Goal: Task Accomplishment & Management: Complete application form

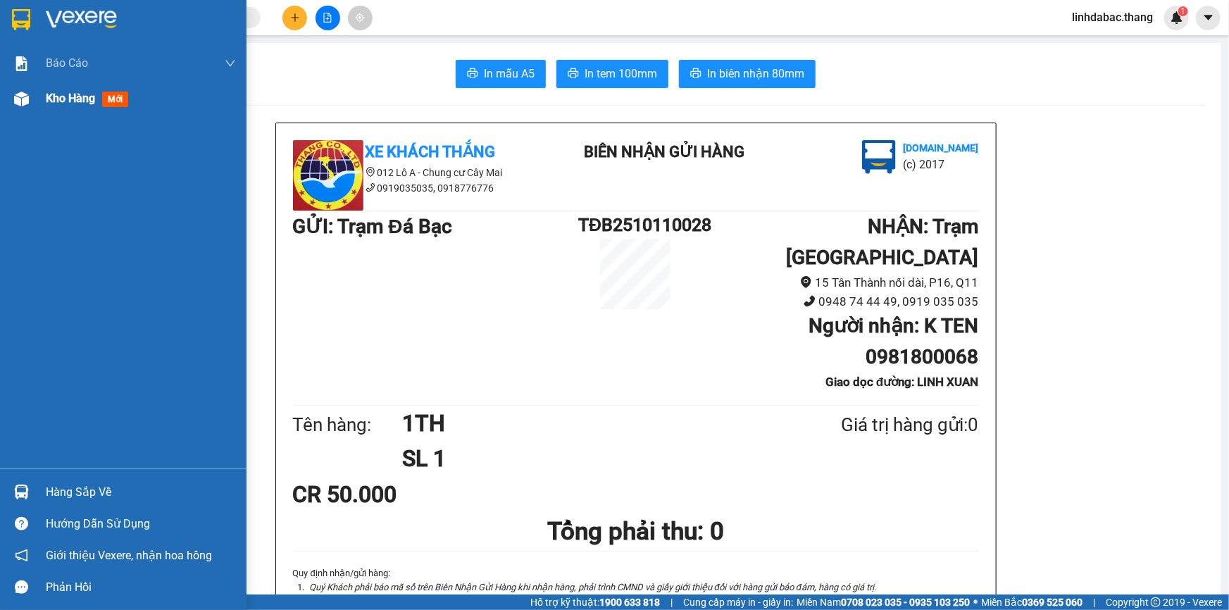
click at [64, 101] on span "Kho hàng" at bounding box center [70, 98] width 49 height 13
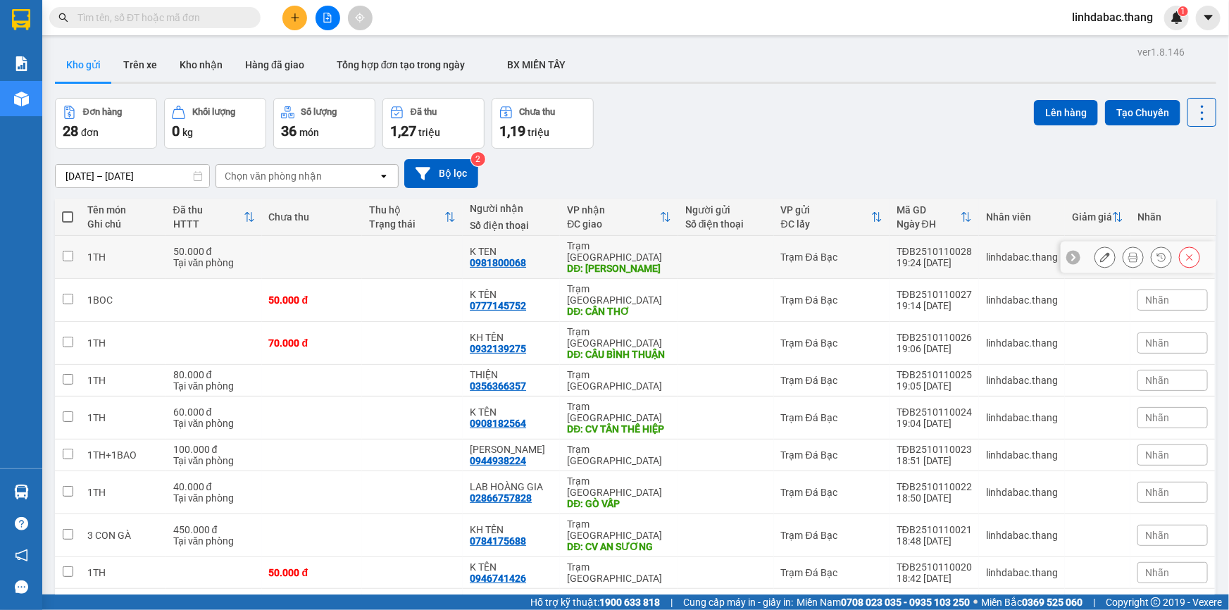
click at [536, 246] on div "K TEN" at bounding box center [511, 251] width 83 height 11
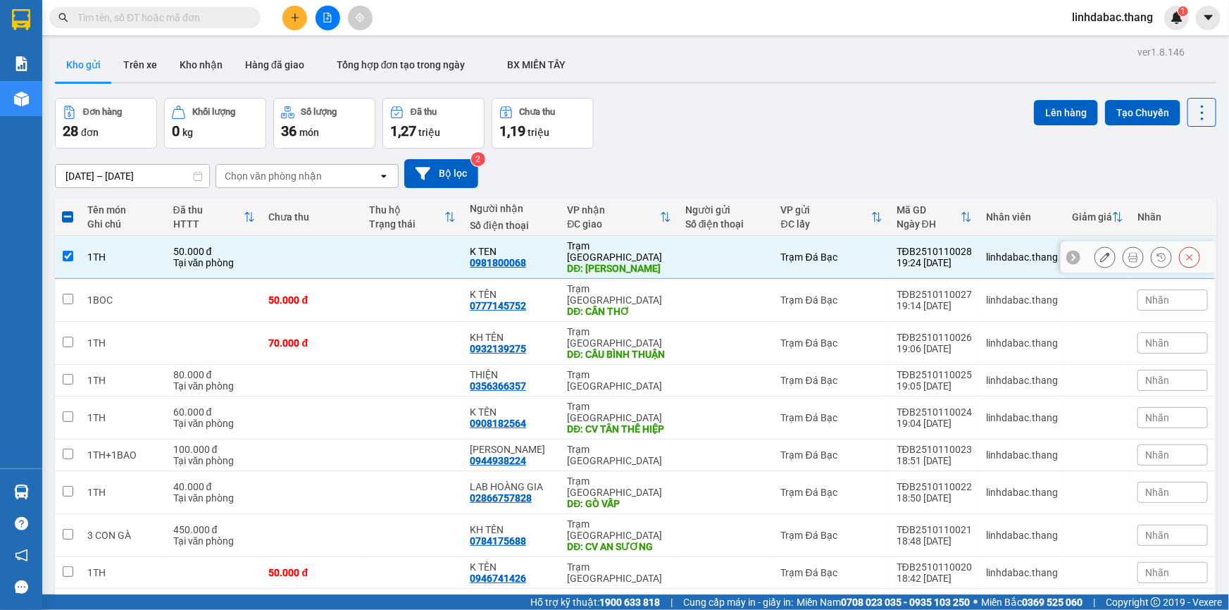
click at [536, 246] on div "K TEN" at bounding box center [511, 251] width 83 height 11
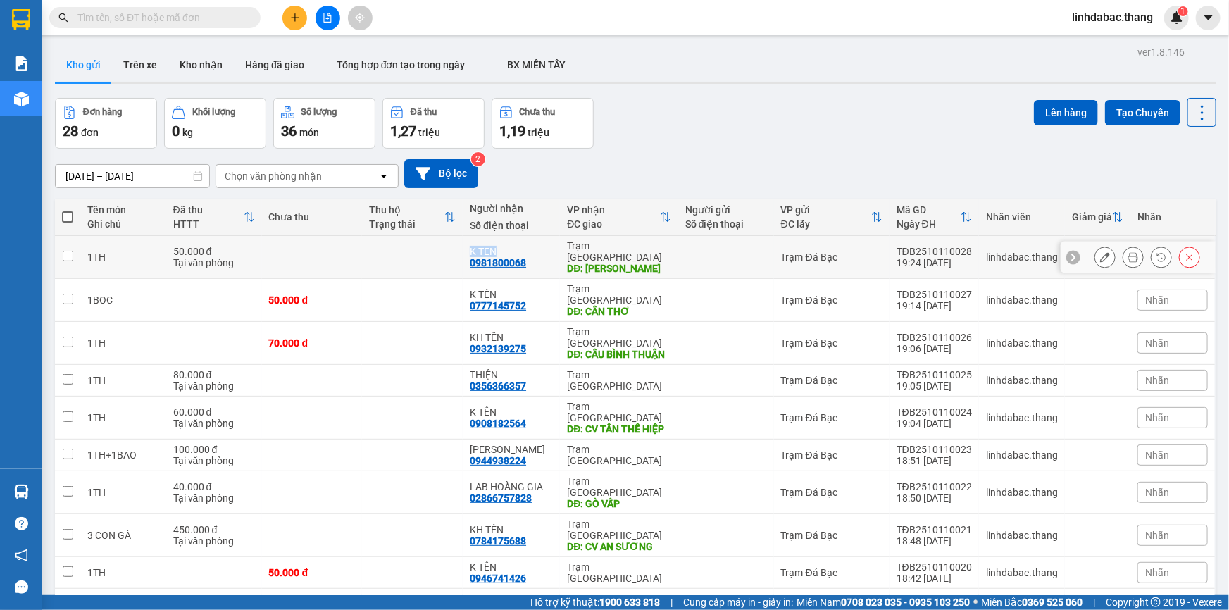
click at [537, 246] on div "K TEN" at bounding box center [511, 251] width 83 height 11
checkbox input "true"
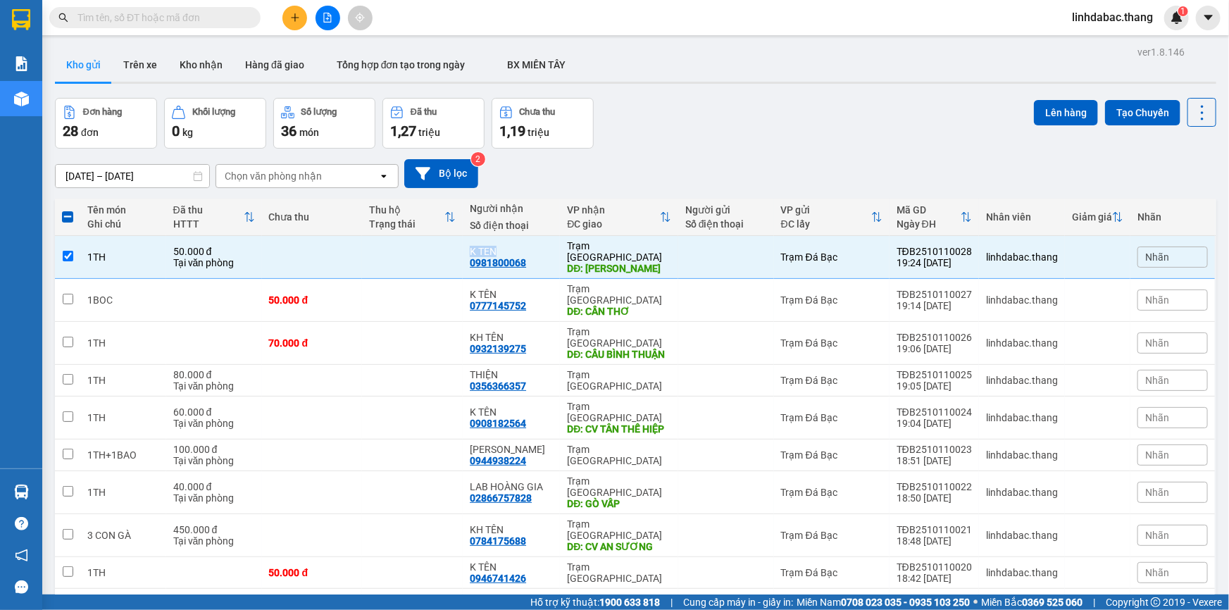
click at [294, 19] on icon "plus" at bounding box center [295, 18] width 10 height 10
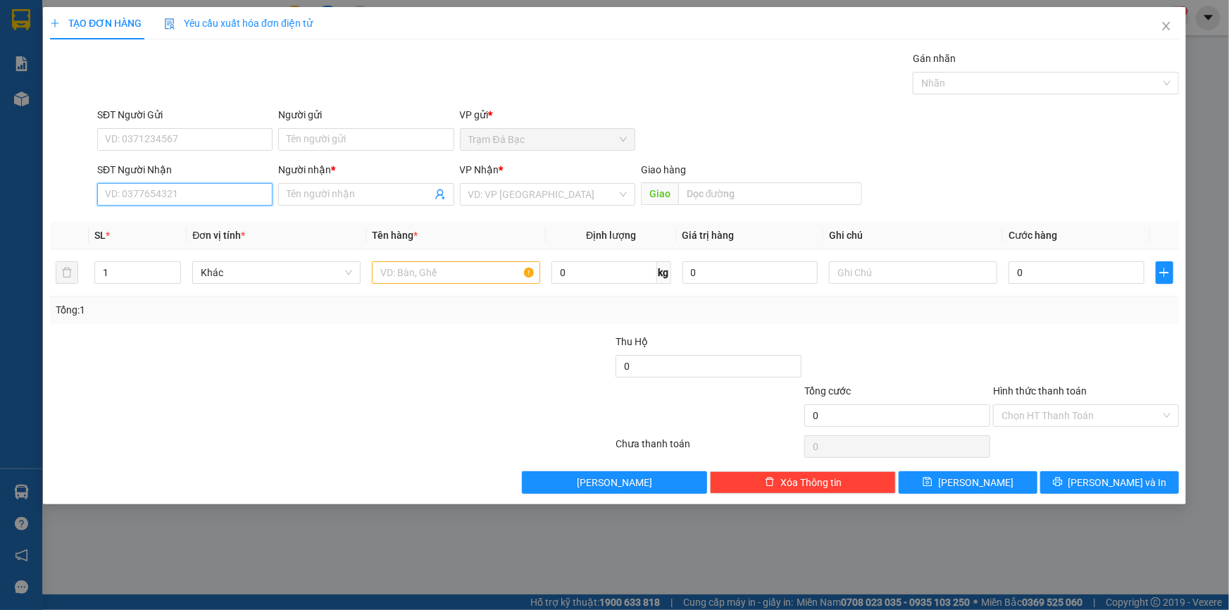
click at [141, 190] on input "SĐT Người Nhận" at bounding box center [184, 194] width 175 height 23
type input "0834692030"
click at [168, 218] on div "0834692030 - A THÁI" at bounding box center [185, 223] width 159 height 16
type input "A THÁI"
type input "KIỀU TIÊN"
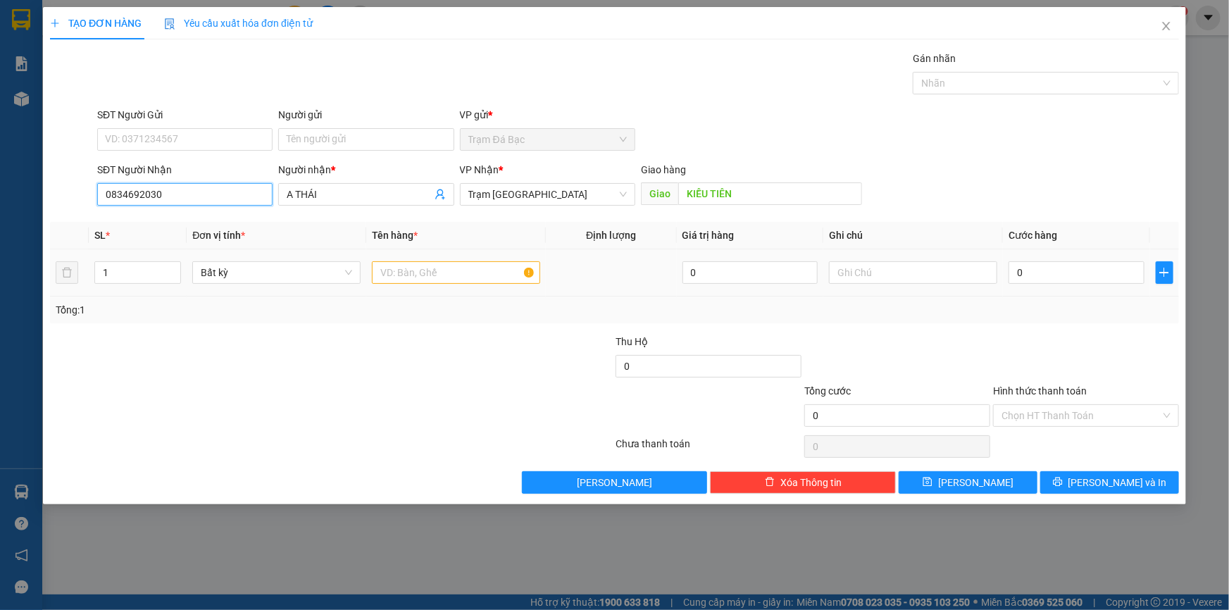
type input "0834692030"
click at [444, 285] on div at bounding box center [456, 273] width 168 height 28
click at [452, 259] on div at bounding box center [456, 273] width 168 height 28
click at [436, 271] on input "text" at bounding box center [456, 272] width 168 height 23
type input "2 BAO"
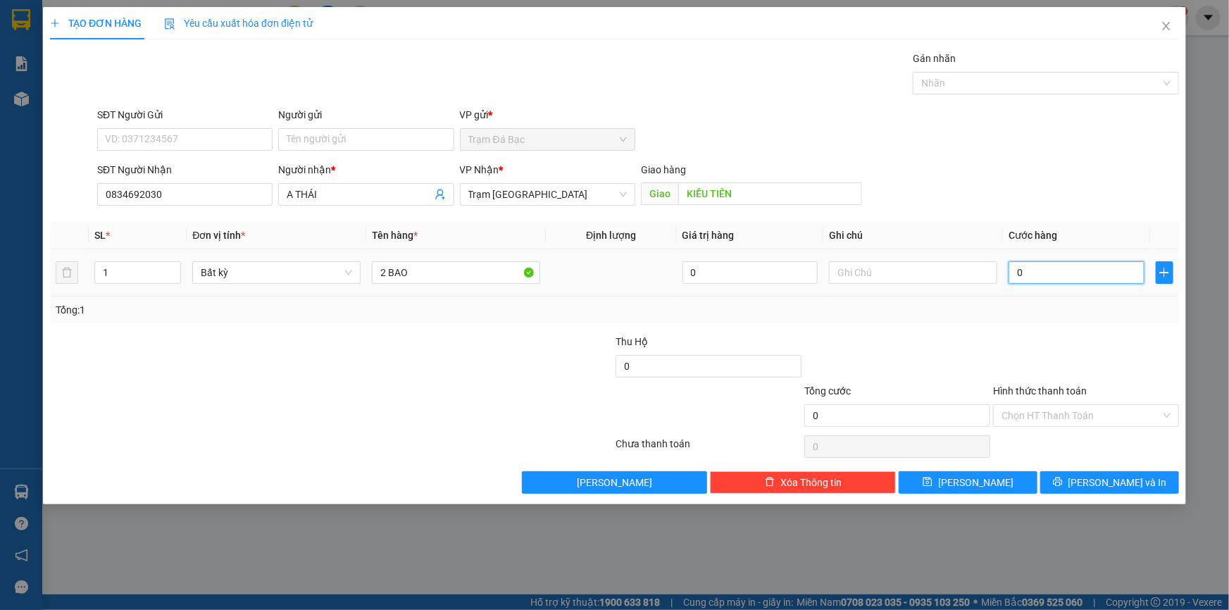
click at [1115, 283] on input "0" at bounding box center [1077, 272] width 136 height 23
type input "1"
type input "15"
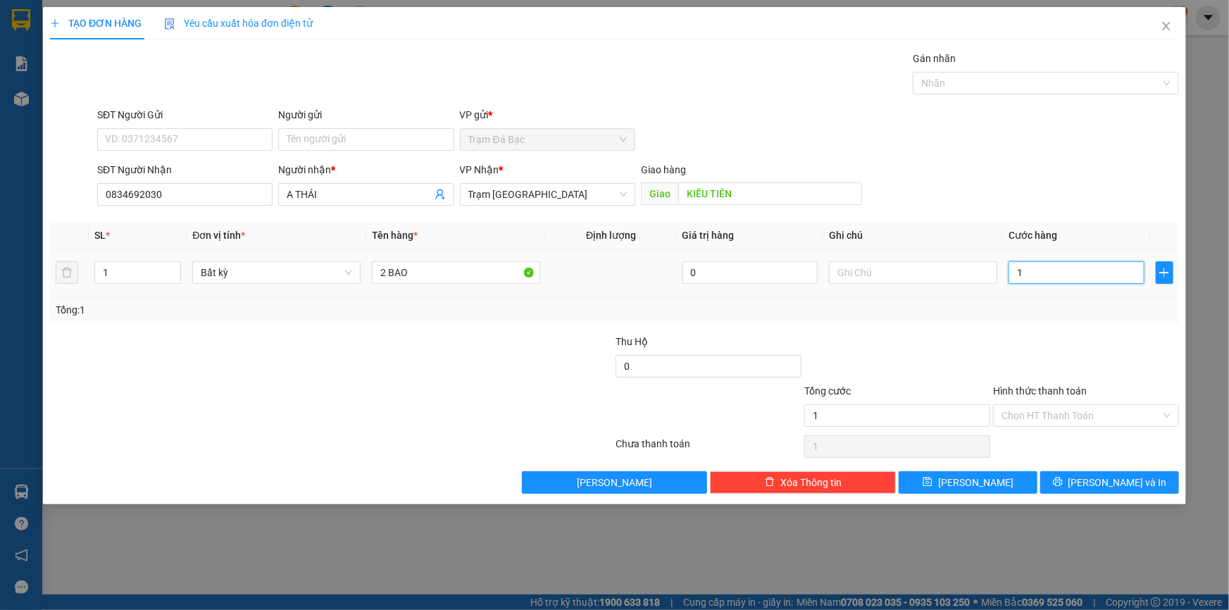
type input "15"
type input "150"
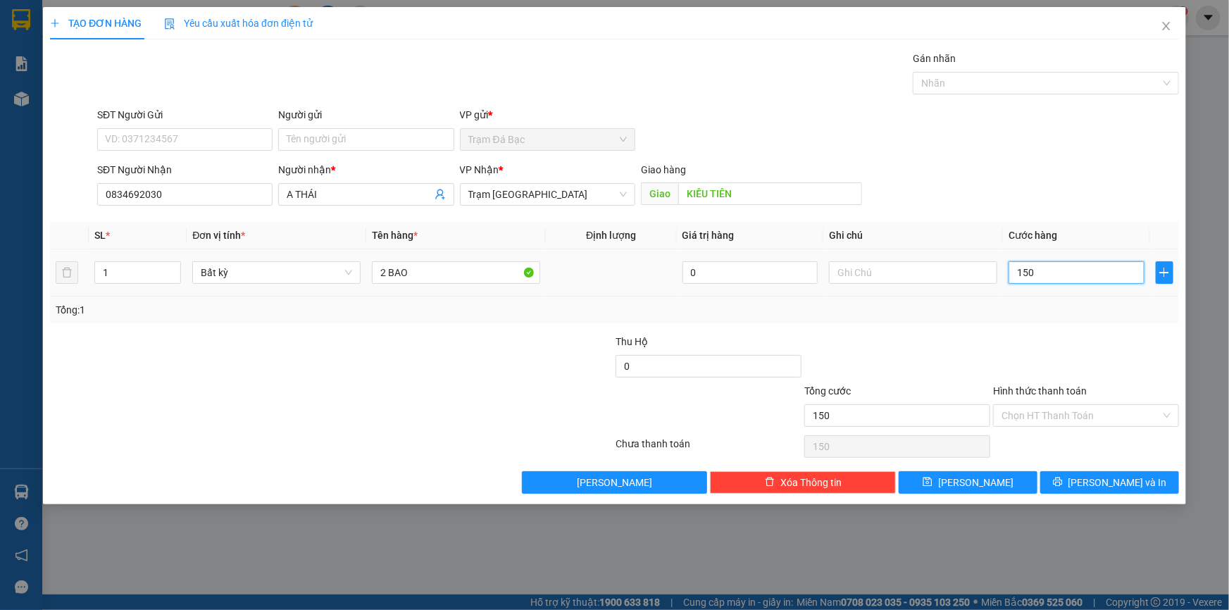
type input "1.500"
type input "15.000"
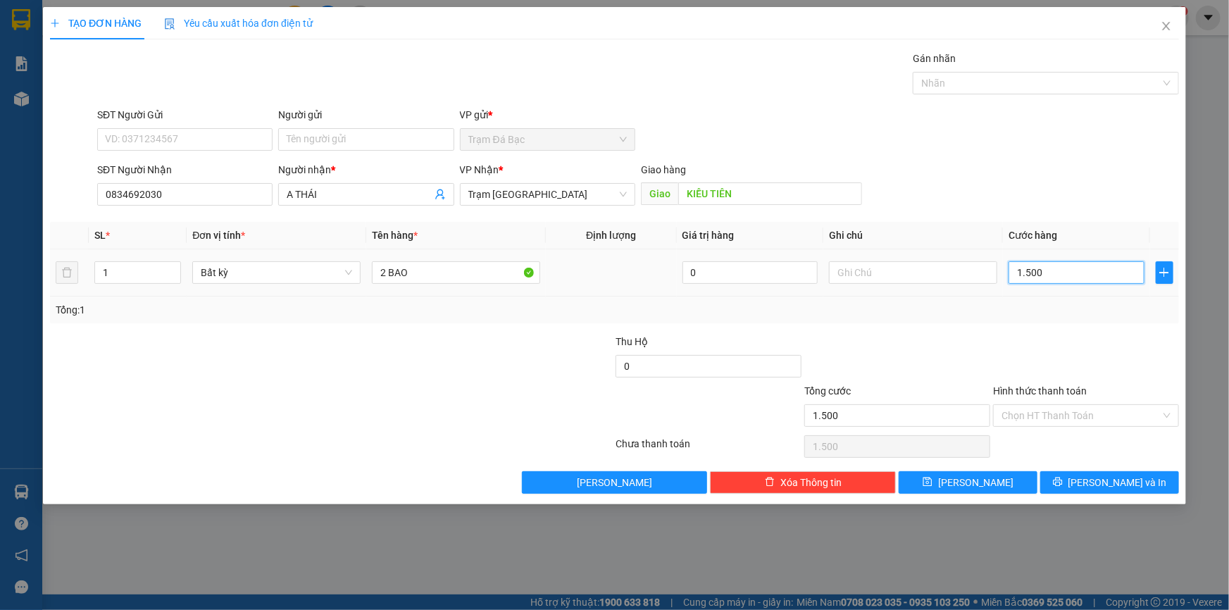
type input "15.000"
type input "150.000"
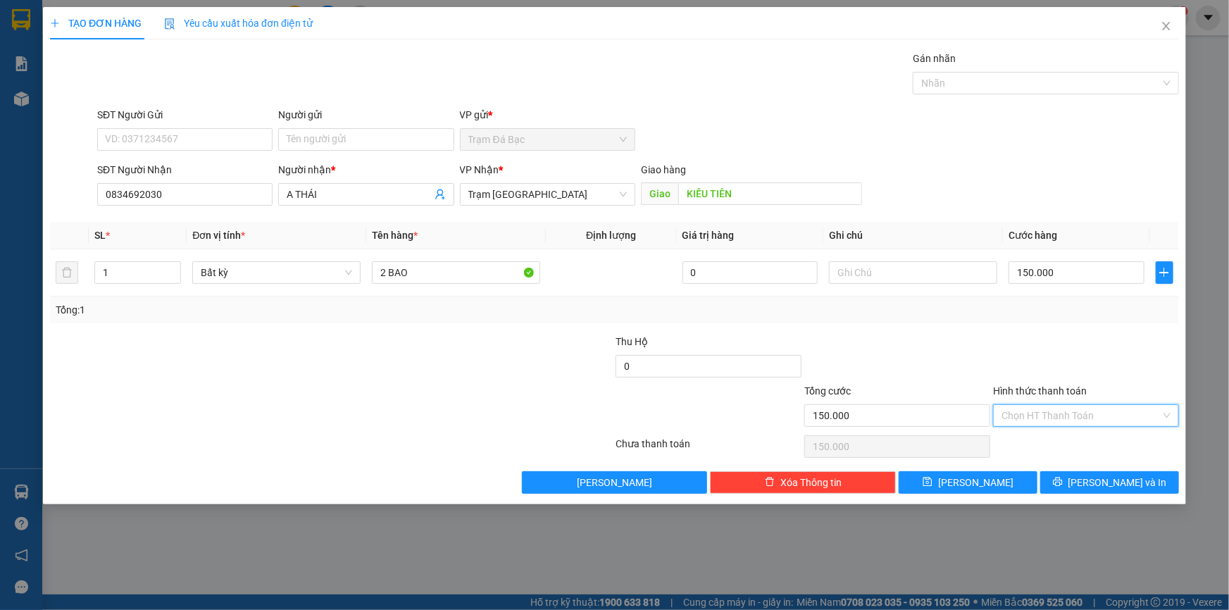
drag, startPoint x: 1052, startPoint y: 405, endPoint x: 1049, endPoint y: 415, distance: 10.3
click at [1051, 409] on input "Hình thức thanh toán" at bounding box center [1081, 415] width 159 height 21
click at [1044, 440] on div "Tại văn phòng" at bounding box center [1086, 443] width 169 height 16
type input "0"
click at [1068, 483] on button "[PERSON_NAME] và In" at bounding box center [1110, 482] width 139 height 23
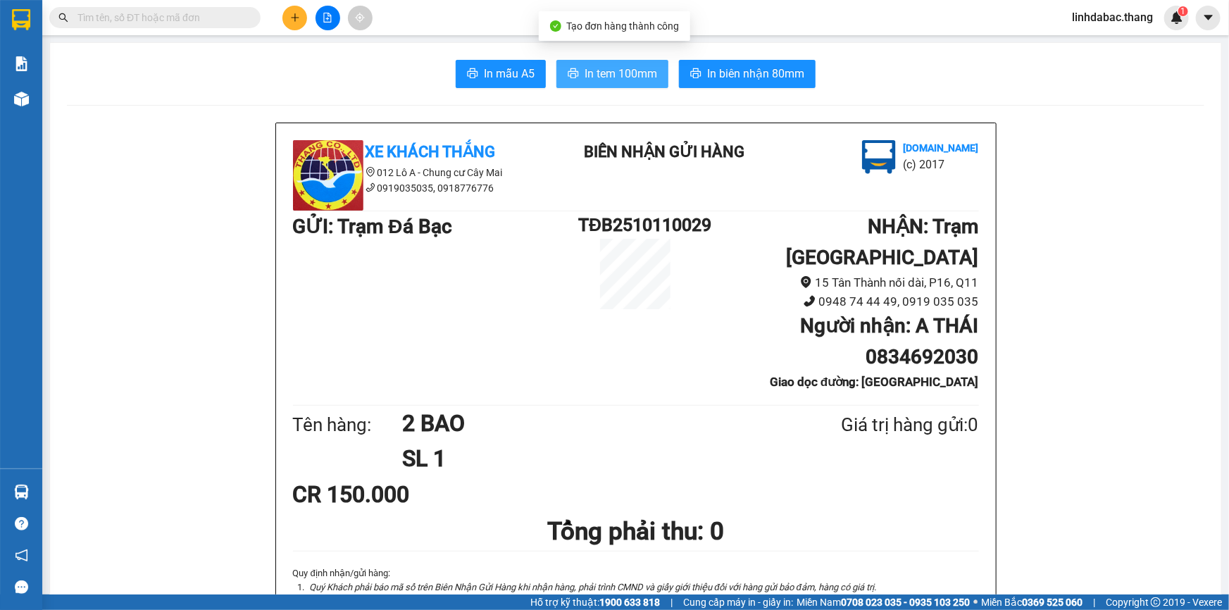
click at [574, 63] on button "In tem 100mm" at bounding box center [613, 74] width 112 height 28
click at [300, 18] on button at bounding box center [295, 18] width 25 height 25
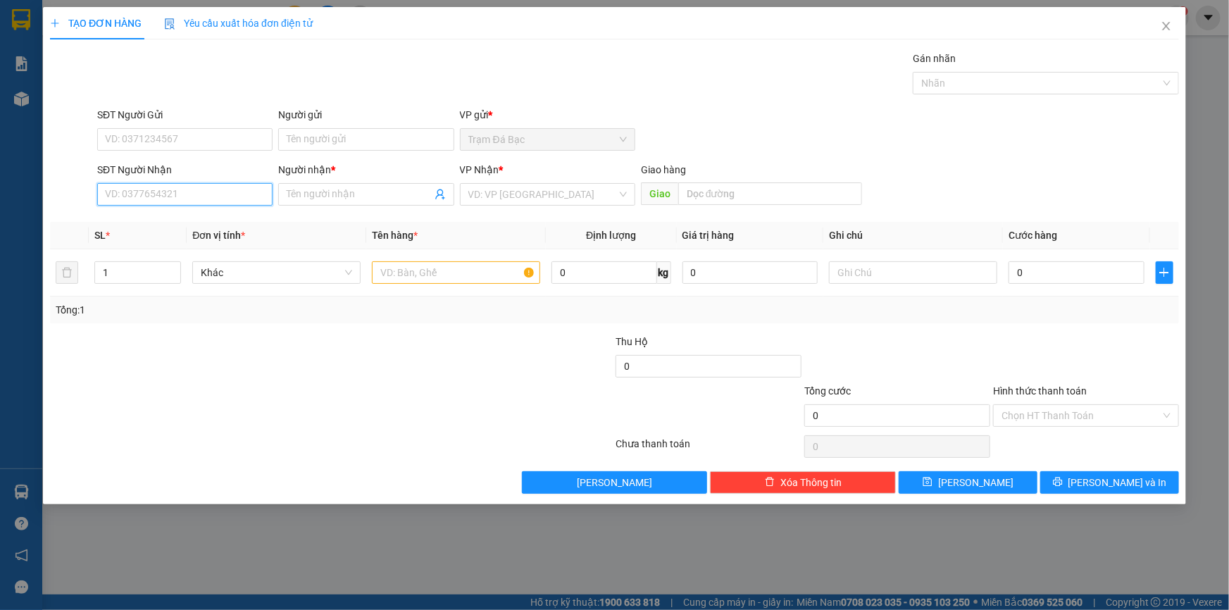
click at [114, 203] on input "SĐT Người Nhận" at bounding box center [184, 194] width 175 height 23
type input "0"
click at [1180, 22] on span "Close" at bounding box center [1166, 26] width 39 height 39
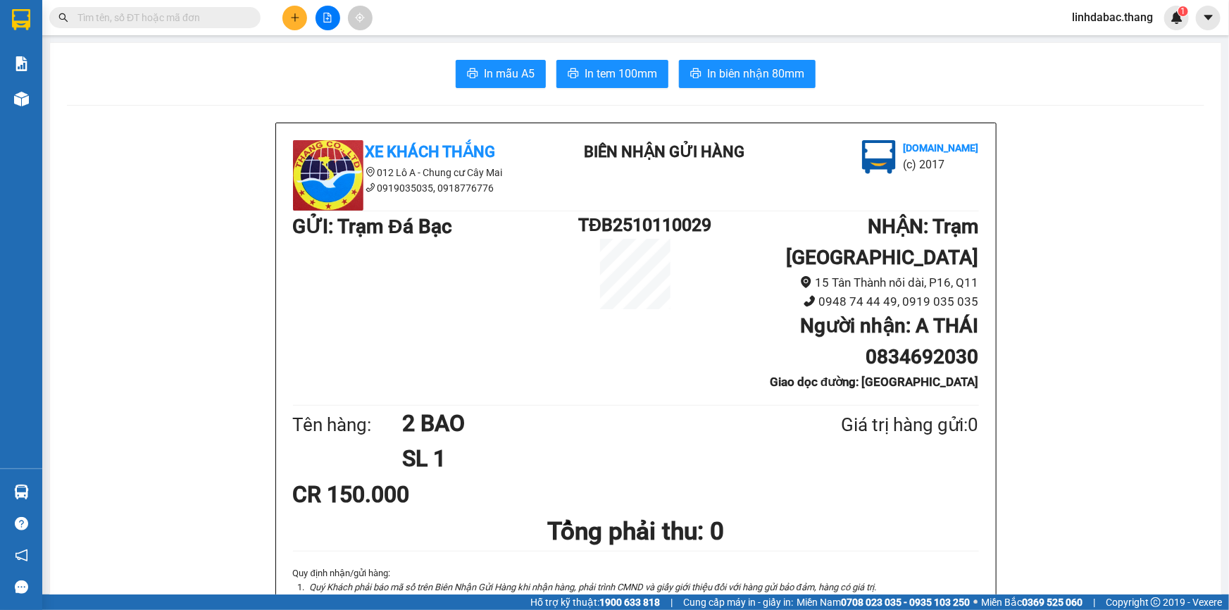
click at [287, 14] on button at bounding box center [295, 18] width 25 height 25
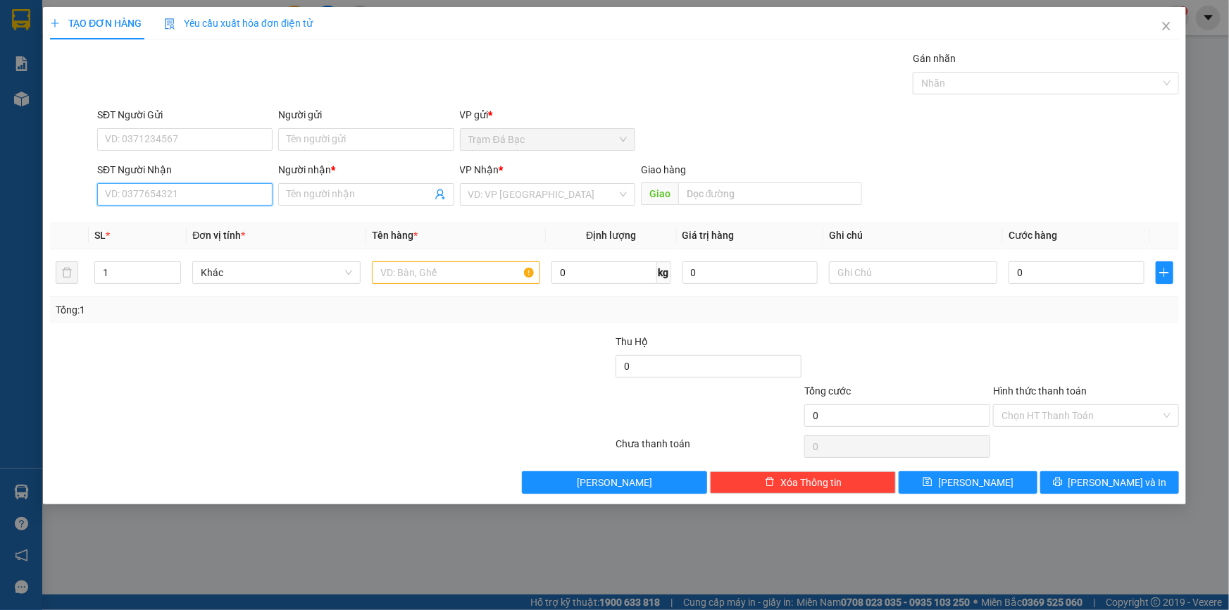
click at [159, 190] on input "SĐT Người Nhận" at bounding box center [184, 194] width 175 height 23
click at [125, 198] on input "0902549572" at bounding box center [184, 194] width 175 height 23
click at [142, 202] on input "0902549572" at bounding box center [184, 194] width 175 height 23
type input "0902549572"
click at [331, 192] on input "Người nhận *" at bounding box center [359, 195] width 144 height 16
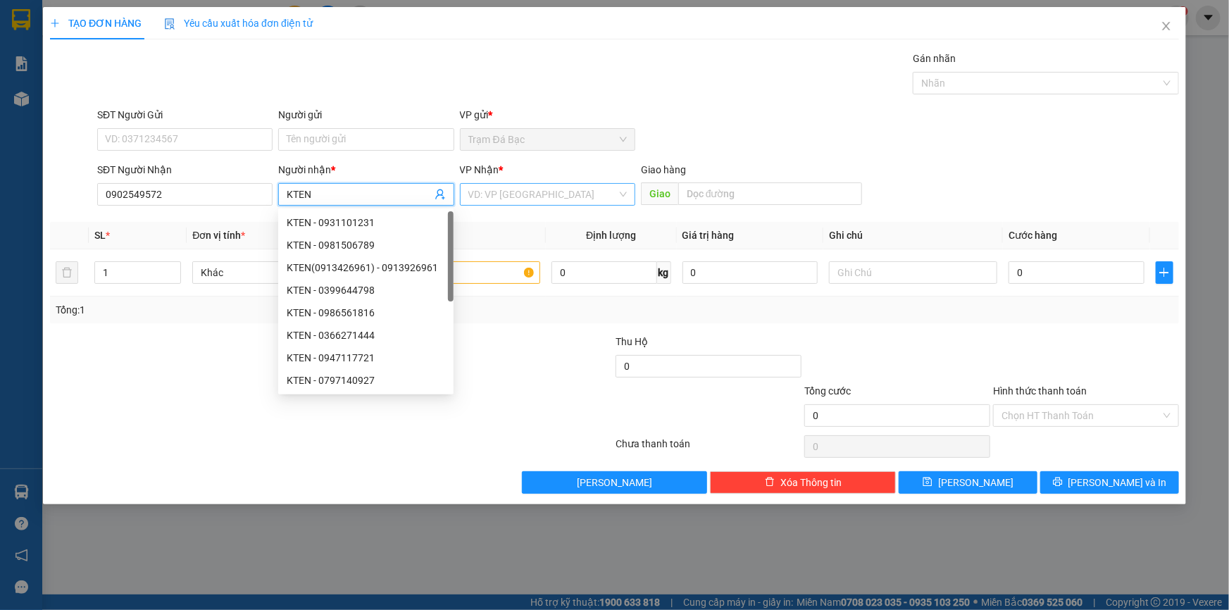
type input "KTEN"
click at [520, 197] on input "search" at bounding box center [543, 194] width 149 height 21
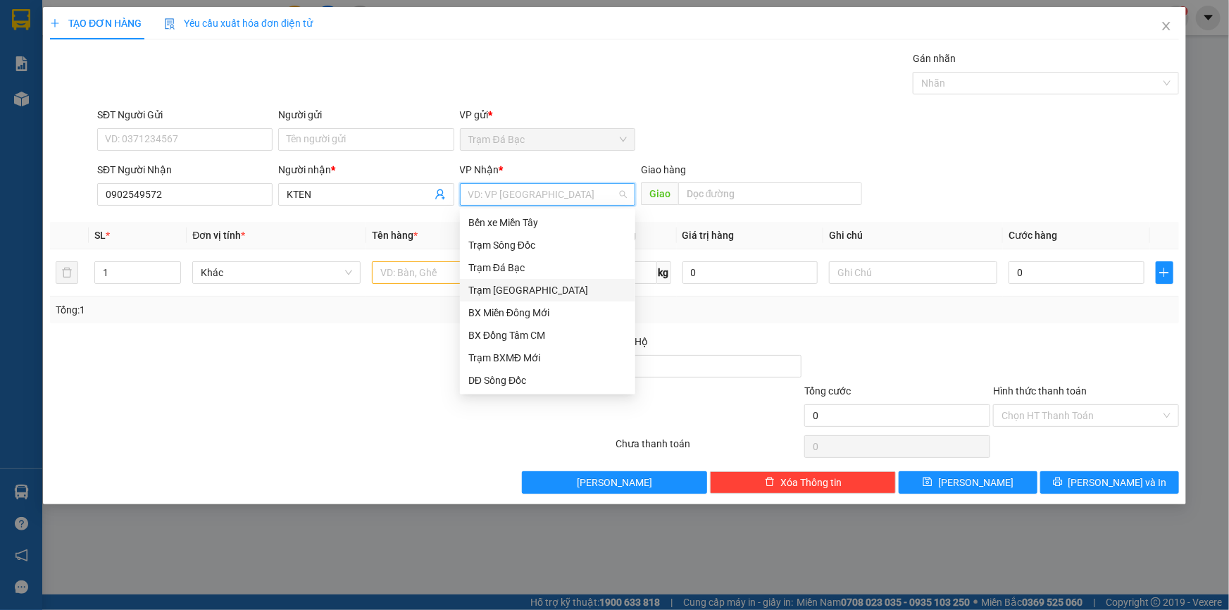
click at [527, 297] on div "Trạm [GEOGRAPHIC_DATA]" at bounding box center [548, 291] width 159 height 16
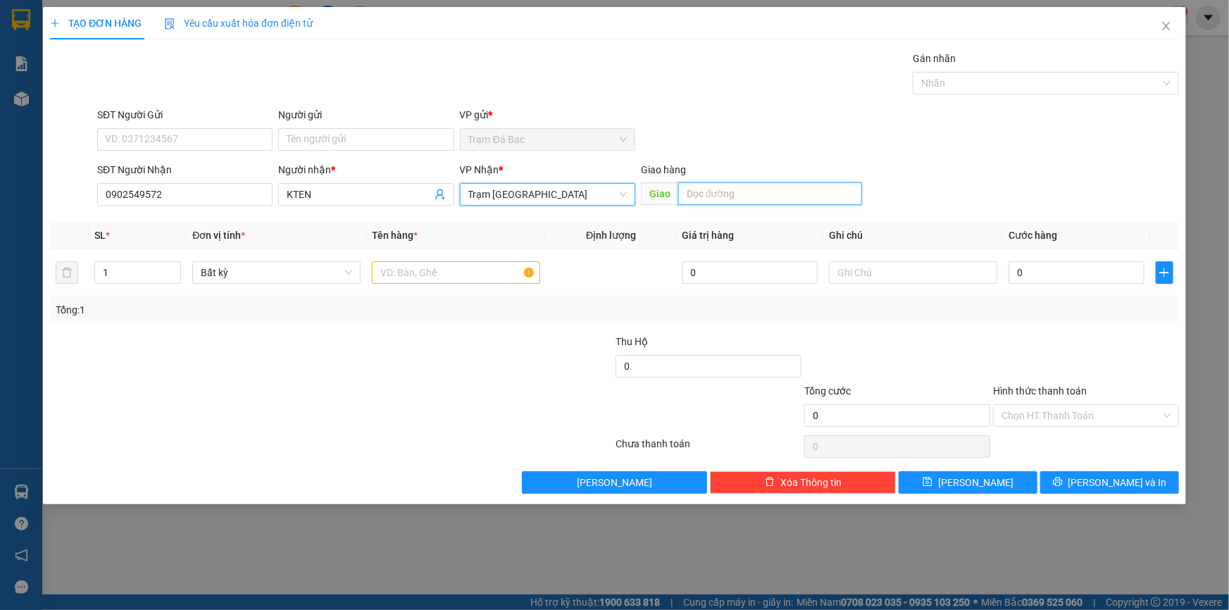
click at [726, 196] on input "text" at bounding box center [771, 193] width 184 height 23
type input "CV TTH"
click at [414, 281] on input "text" at bounding box center [456, 272] width 168 height 23
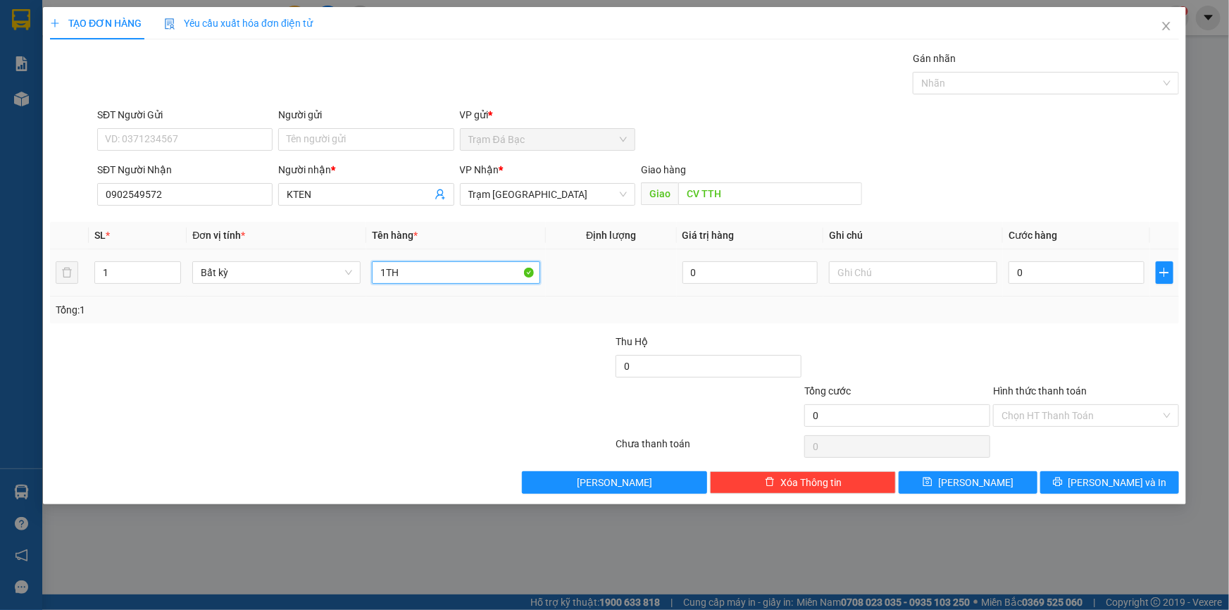
type input "1TH"
click at [1037, 284] on div "0" at bounding box center [1077, 273] width 136 height 28
click at [1034, 265] on input "0" at bounding box center [1077, 272] width 136 height 23
type input "6"
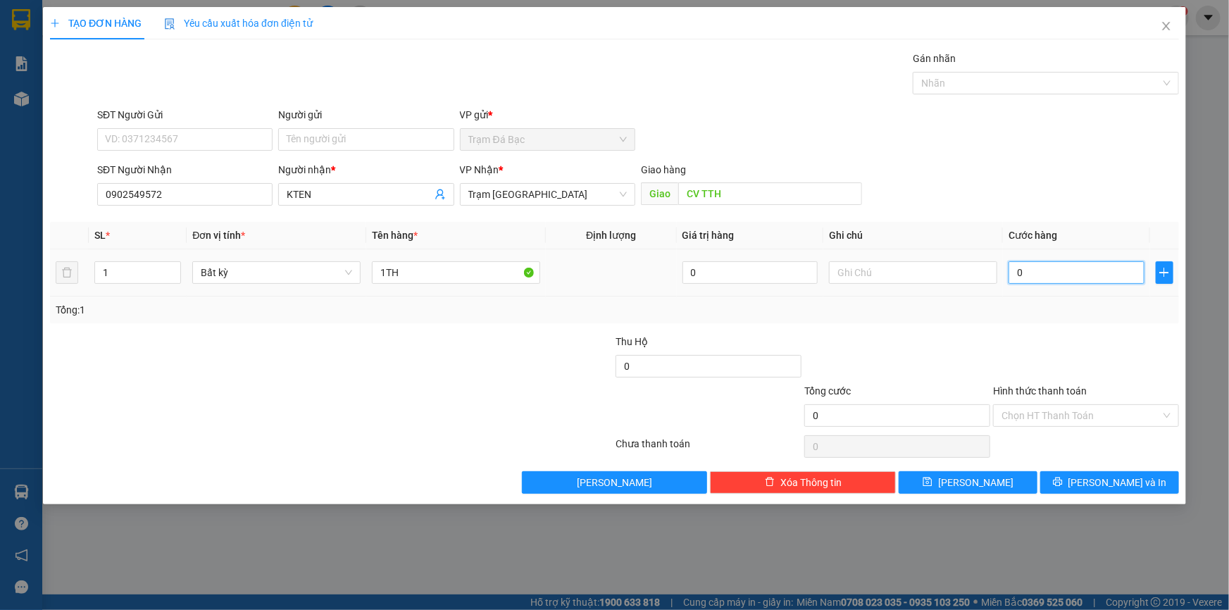
type input "6"
type input "60"
type input "600"
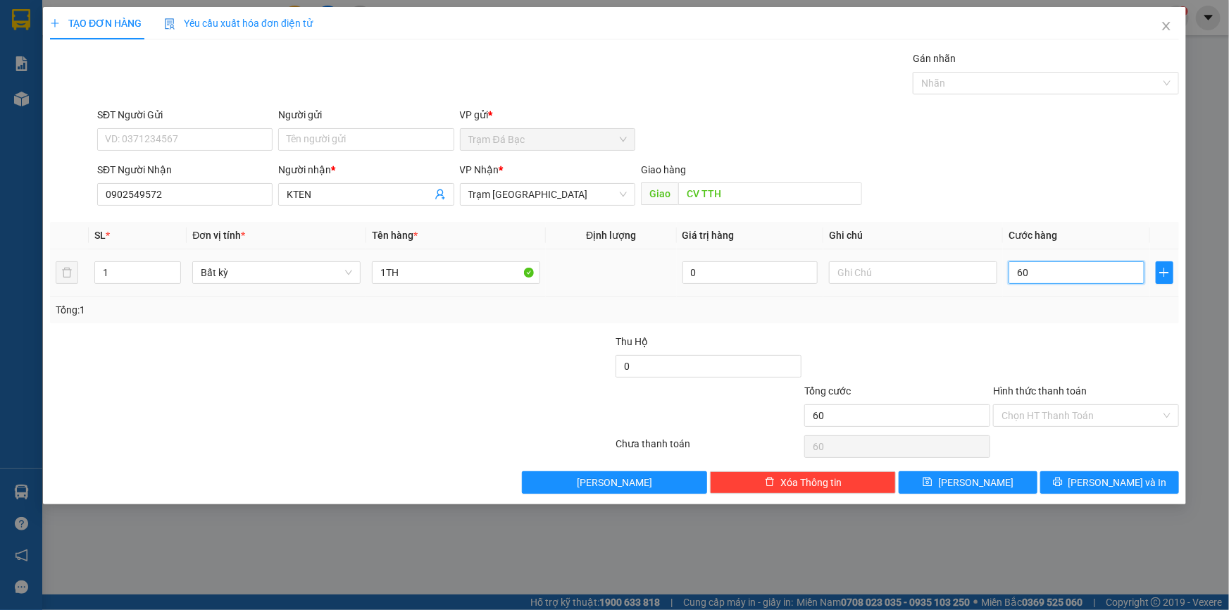
type input "600"
type input "6.000"
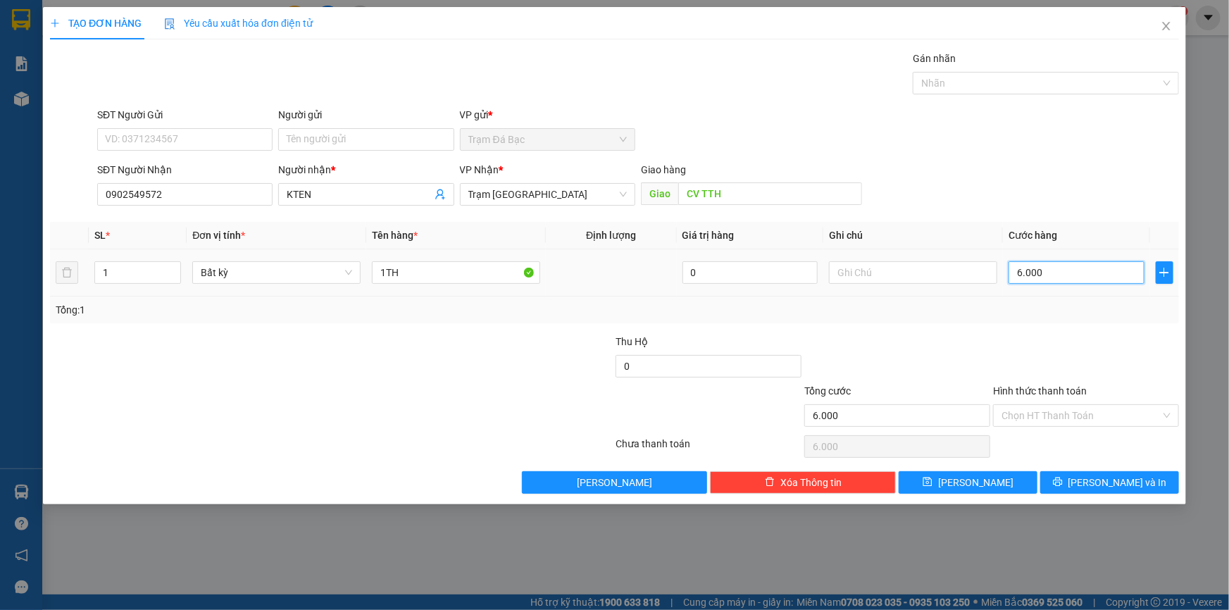
type input "60.000"
click at [1046, 414] on input "Hình thức thanh toán" at bounding box center [1081, 415] width 159 height 21
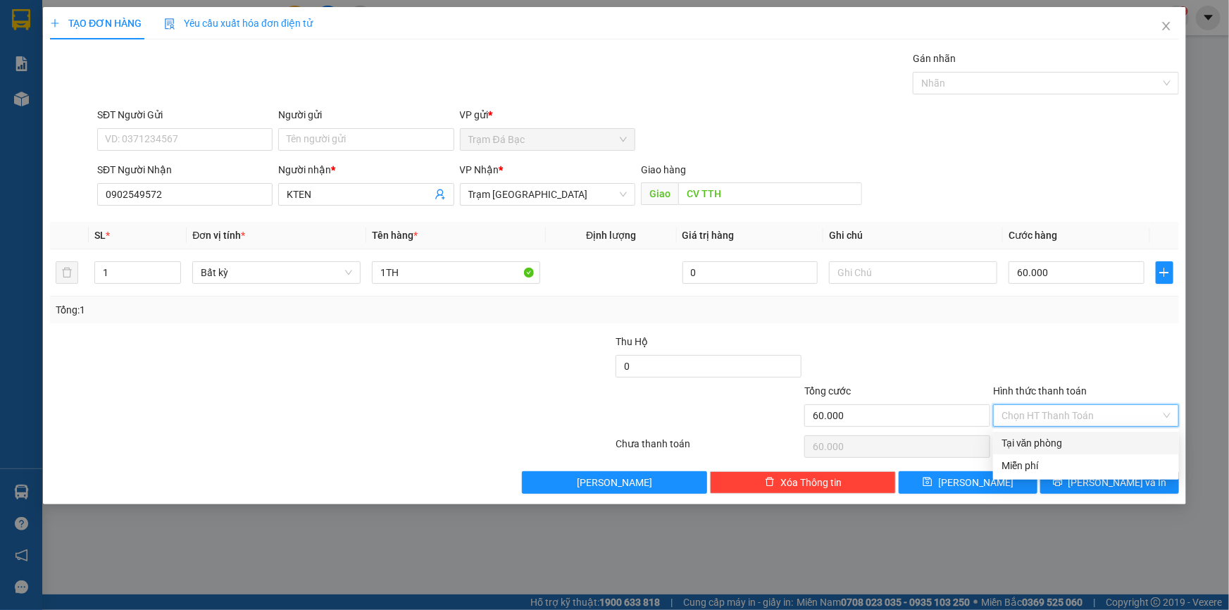
click at [1049, 438] on div "Tại văn phòng" at bounding box center [1086, 443] width 169 height 16
type input "0"
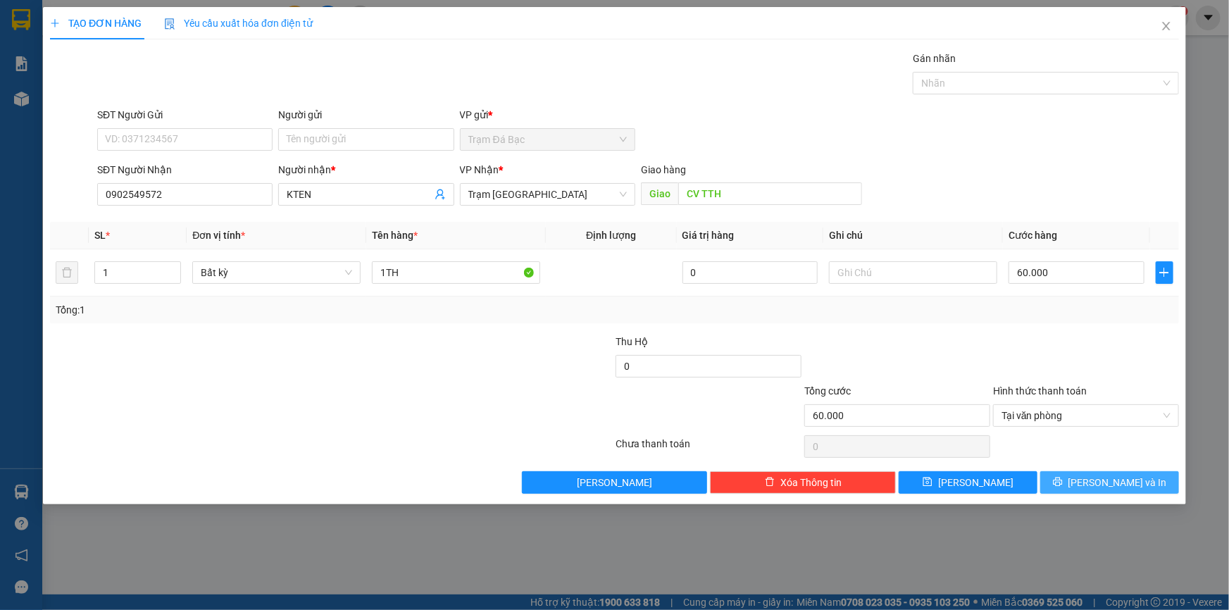
click at [1061, 483] on button "[PERSON_NAME] và In" at bounding box center [1110, 482] width 139 height 23
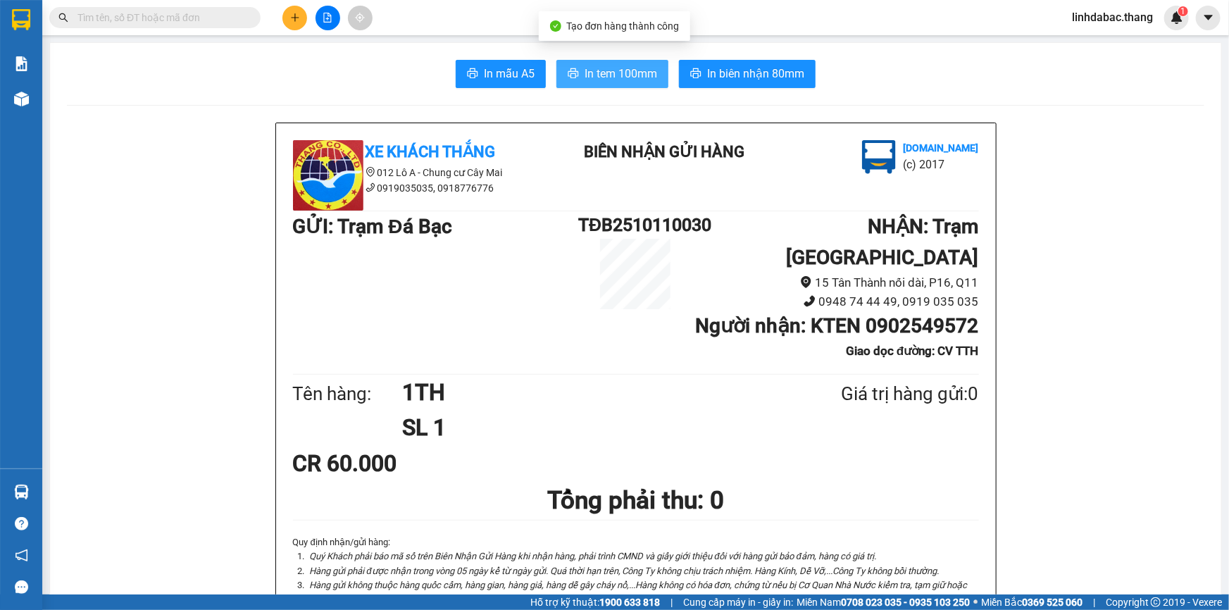
click at [619, 77] on span "In tem 100mm" at bounding box center [621, 74] width 73 height 18
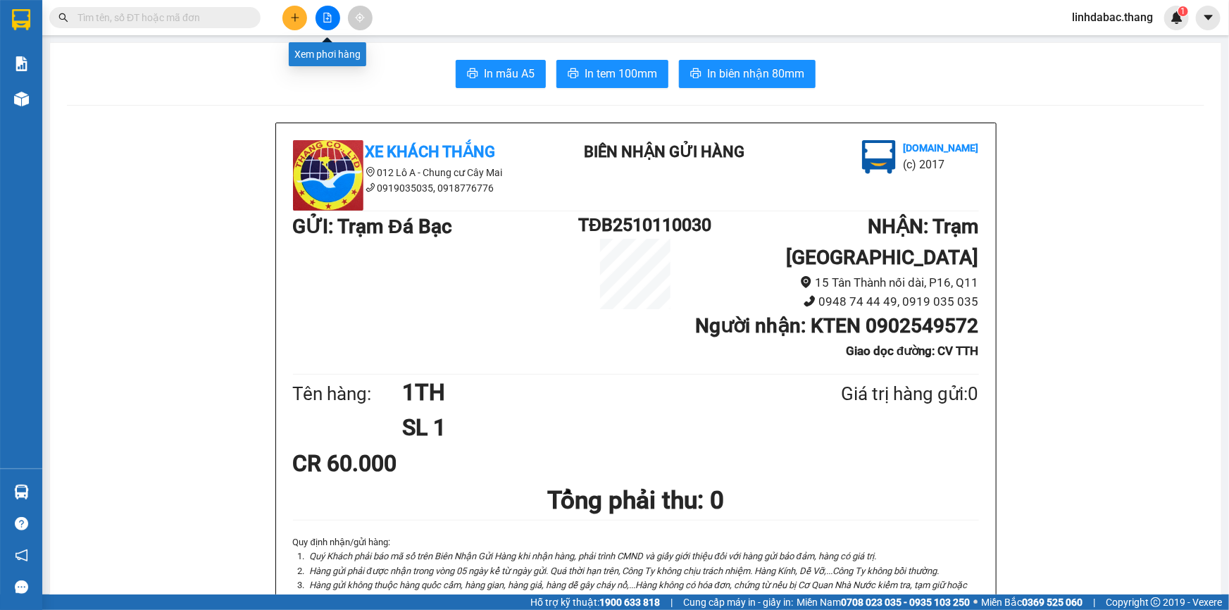
click at [297, 19] on icon "plus" at bounding box center [295, 18] width 10 height 10
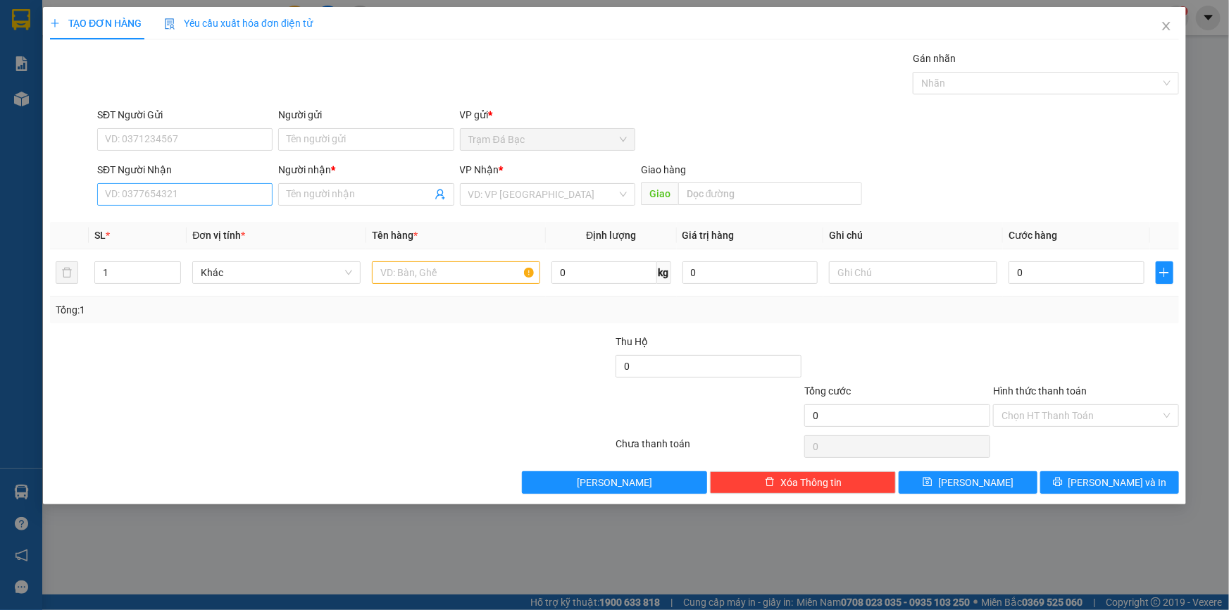
click at [132, 207] on div "SĐT Người Nhận VD: 0377654321" at bounding box center [184, 186] width 175 height 49
click at [136, 193] on input "SĐT Người Nhận" at bounding box center [184, 194] width 175 height 23
click at [128, 205] on div "SĐT Người Nhận 094869909" at bounding box center [184, 186] width 175 height 49
click at [125, 204] on input "094869909" at bounding box center [184, 194] width 175 height 23
click at [142, 199] on input "0948469909" at bounding box center [184, 194] width 175 height 23
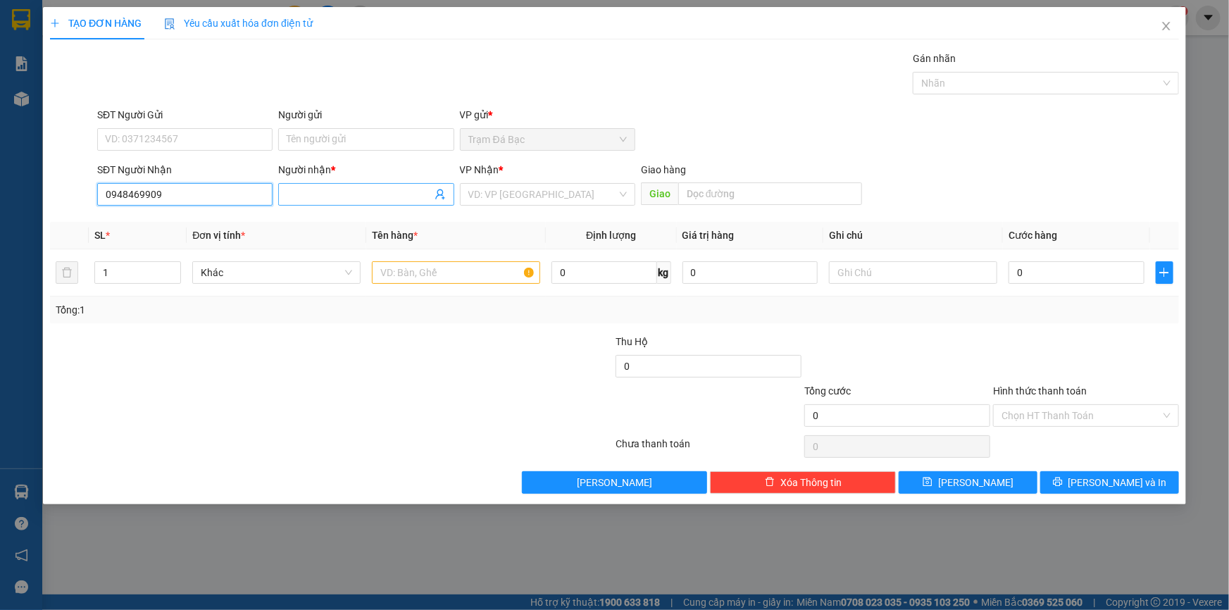
type input "0948469909"
click at [313, 191] on input "Người nhận *" at bounding box center [359, 195] width 144 height 16
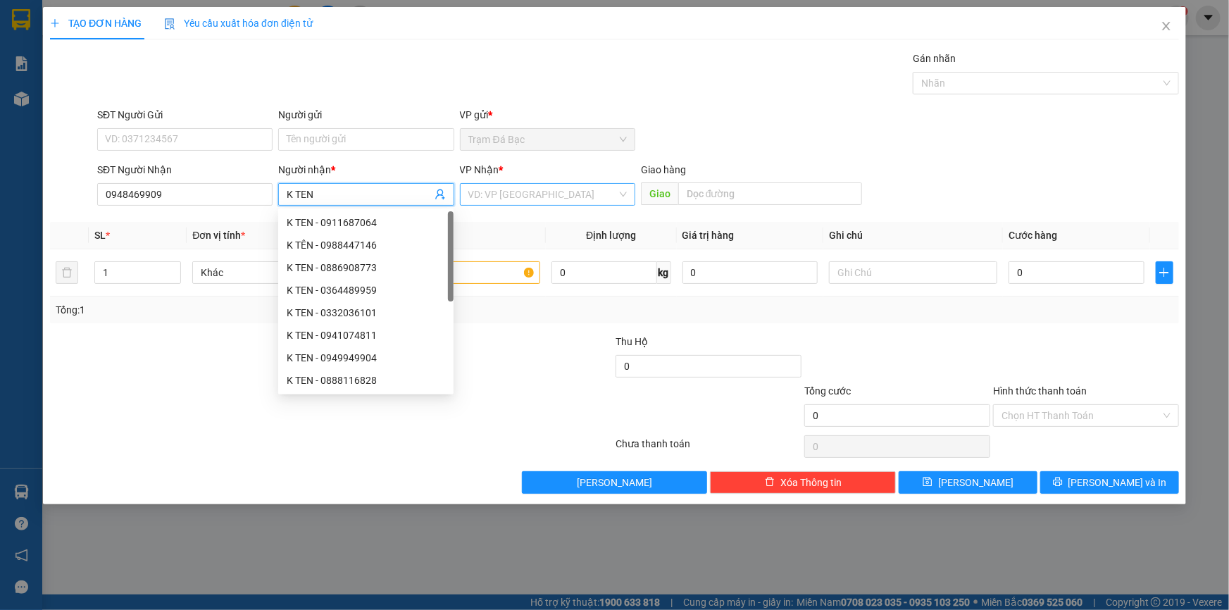
type input "K TEN"
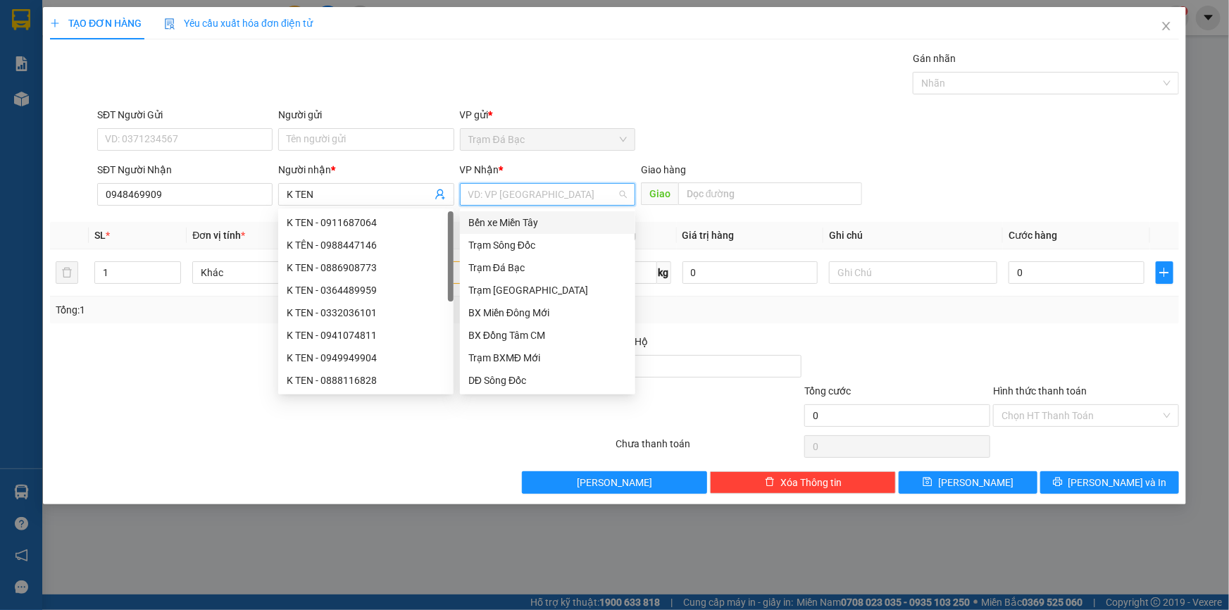
click at [528, 198] on input "search" at bounding box center [543, 194] width 149 height 21
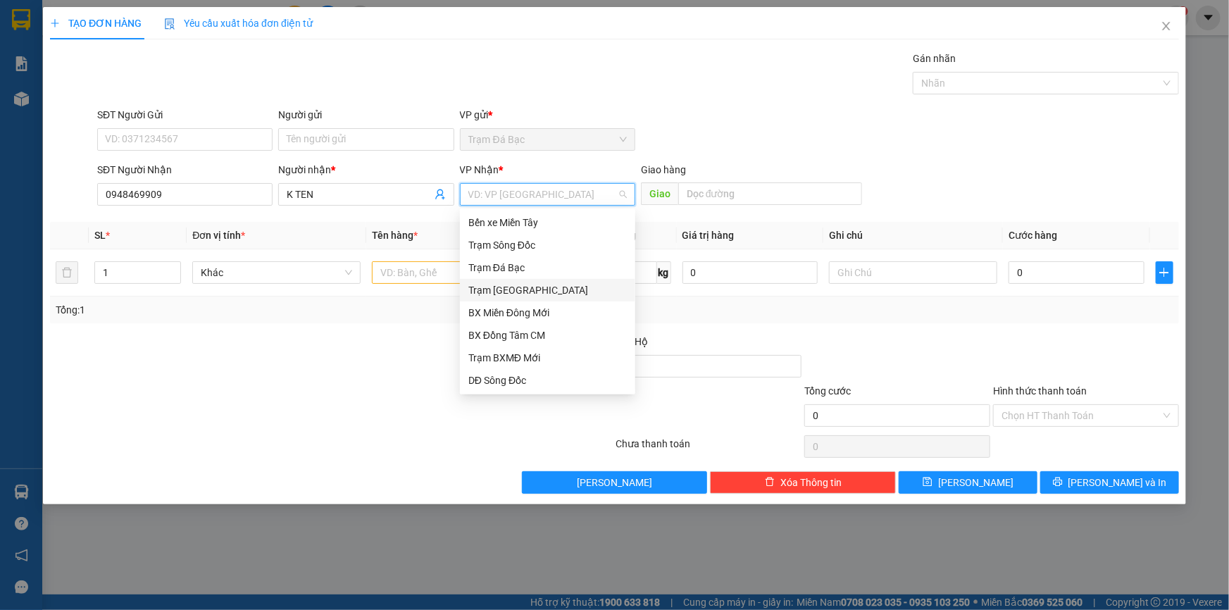
click at [504, 287] on div "Trạm [GEOGRAPHIC_DATA]" at bounding box center [548, 291] width 159 height 16
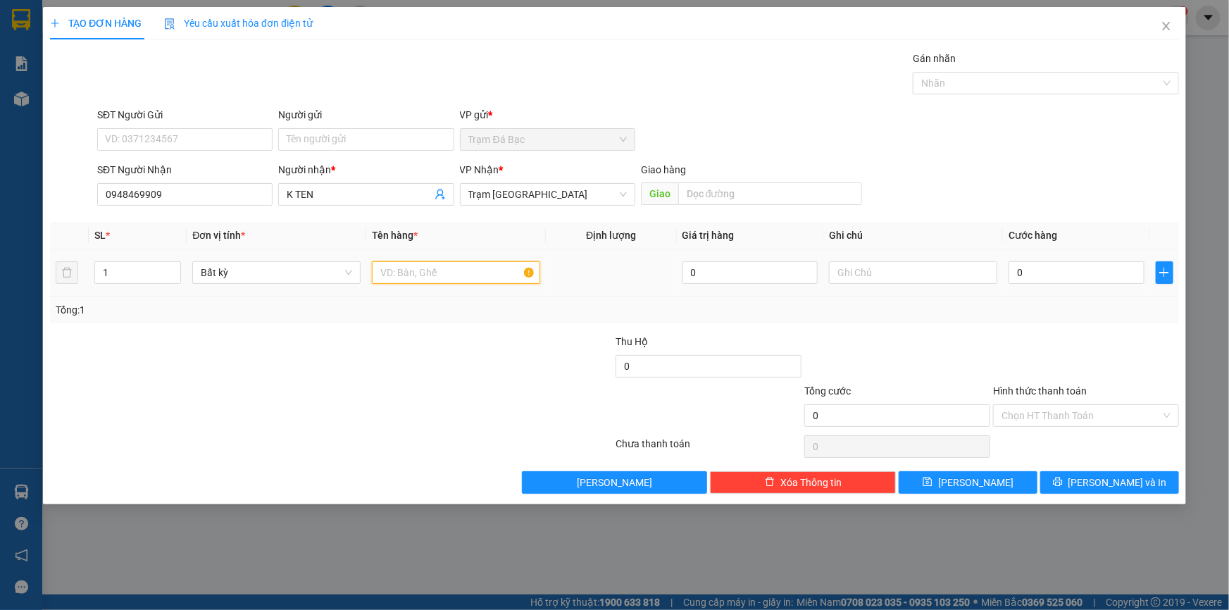
click at [447, 281] on input "text" at bounding box center [456, 272] width 168 height 23
type input "1TH"
type input "5"
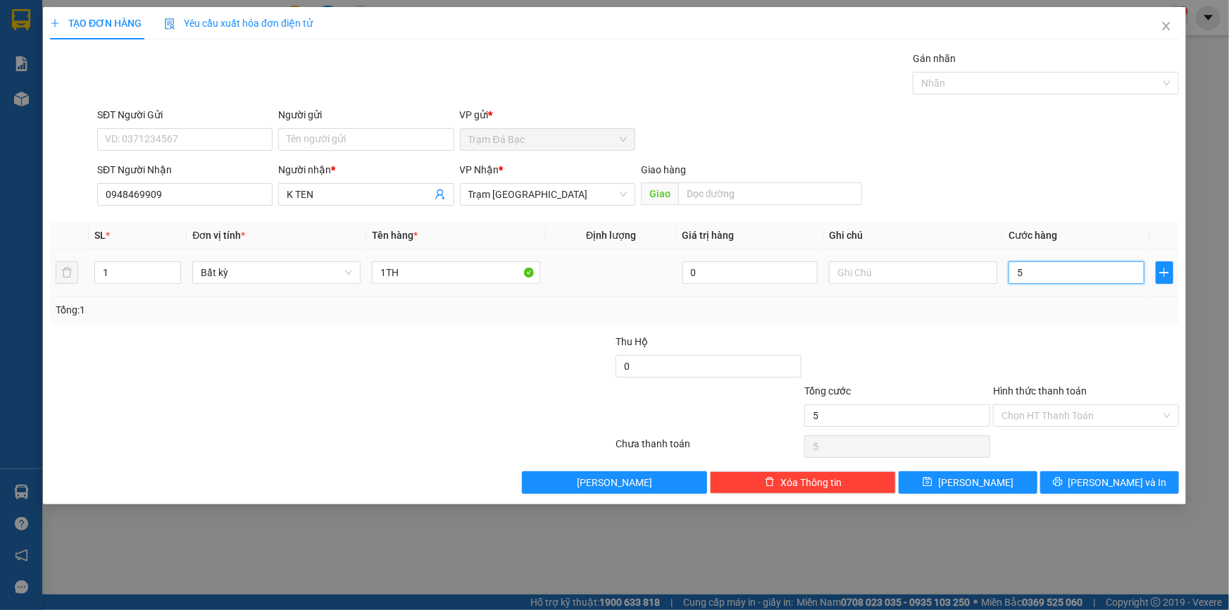
type input "50"
type input "500"
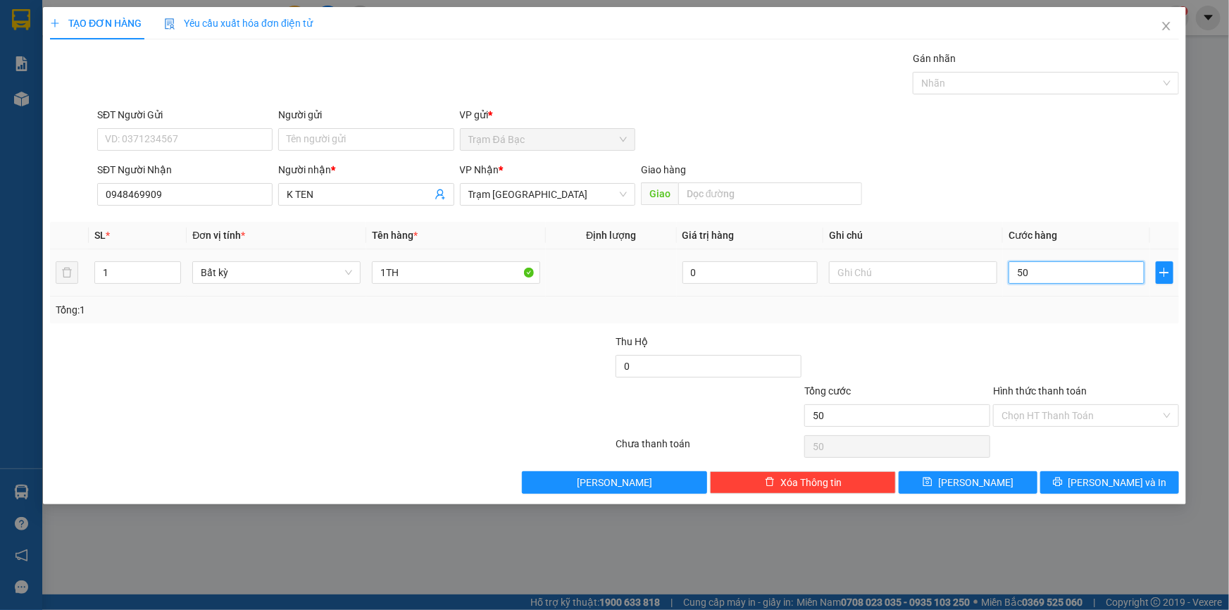
type input "500"
type input "5.000"
type input "50.000"
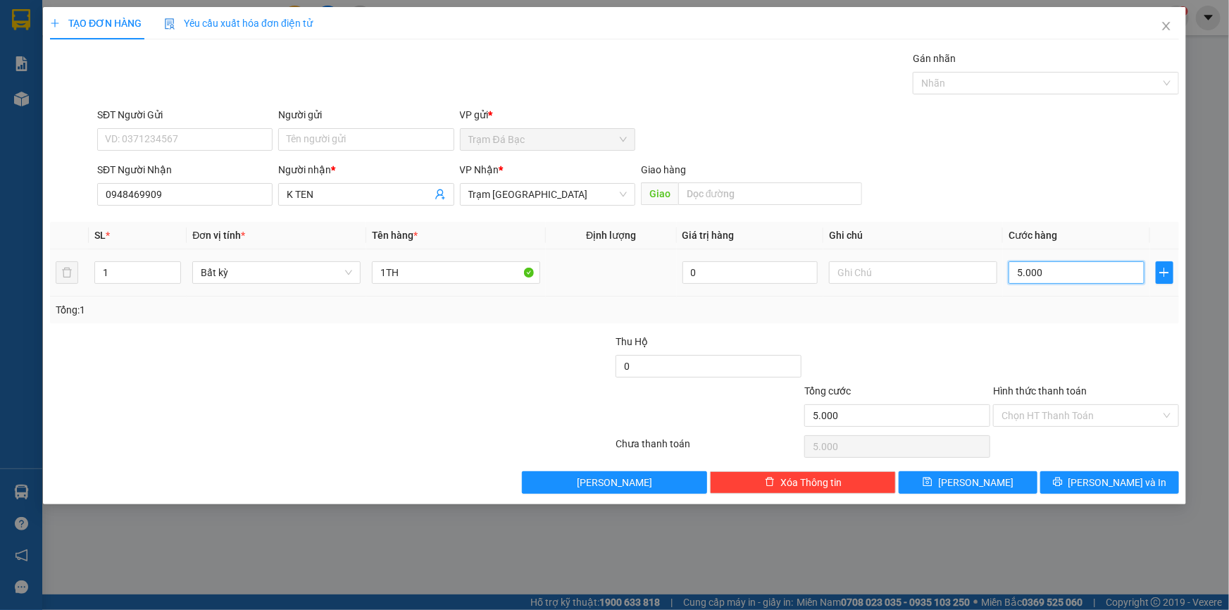
type input "50.000"
click at [1070, 479] on button "[PERSON_NAME] và In" at bounding box center [1110, 482] width 139 height 23
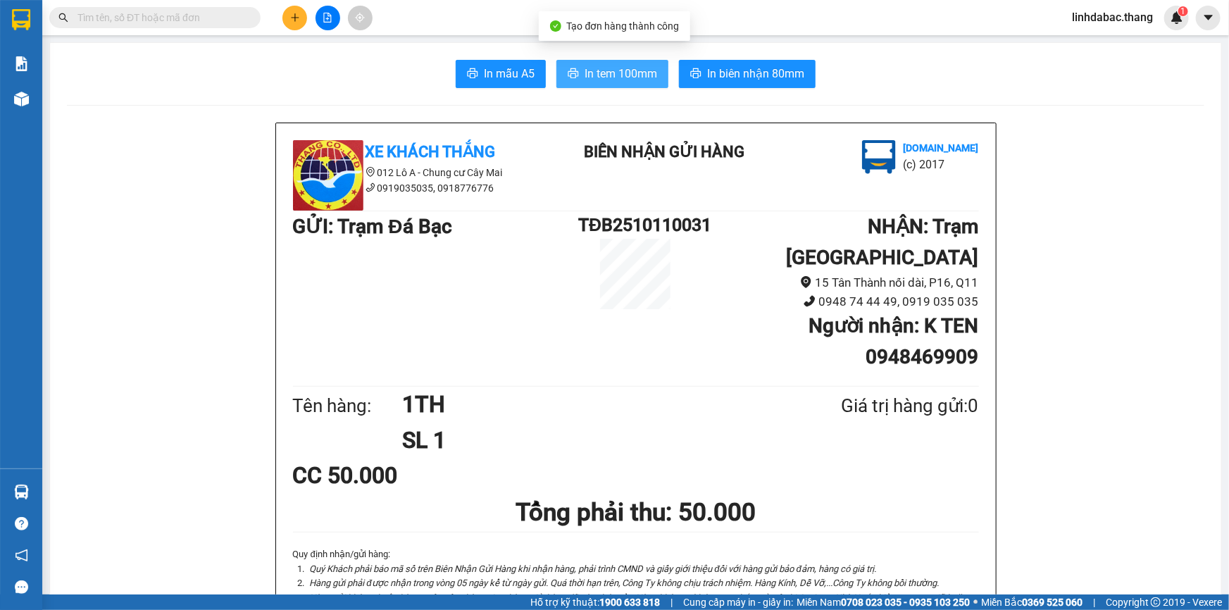
click at [640, 74] on span "In tem 100mm" at bounding box center [621, 74] width 73 height 18
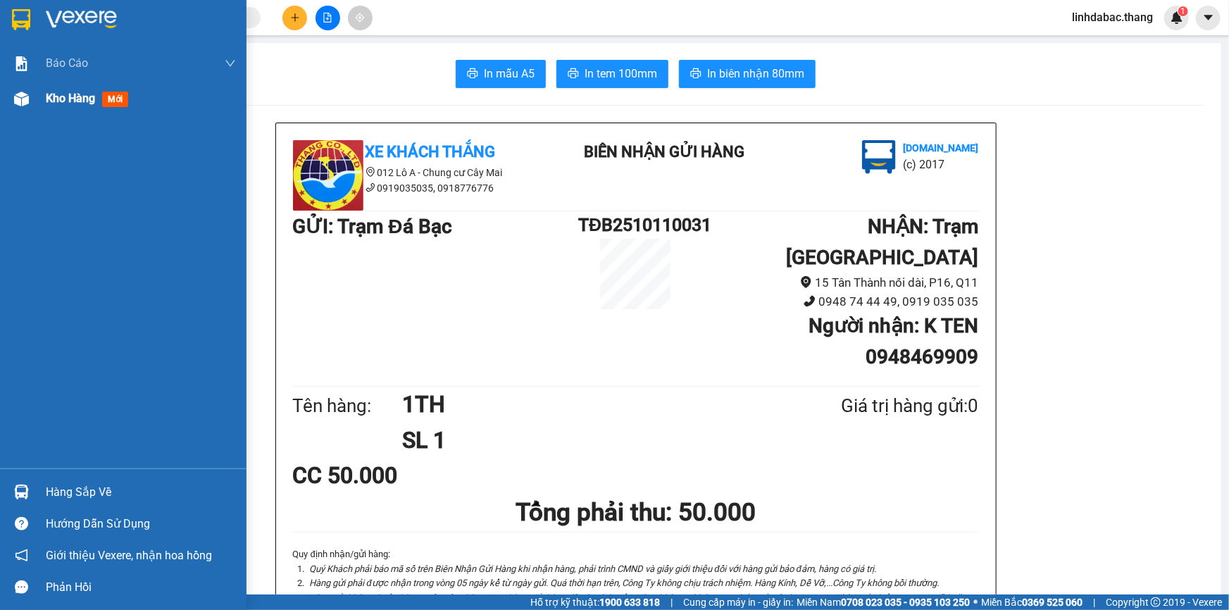
click at [53, 92] on span "Kho hàng" at bounding box center [70, 98] width 49 height 13
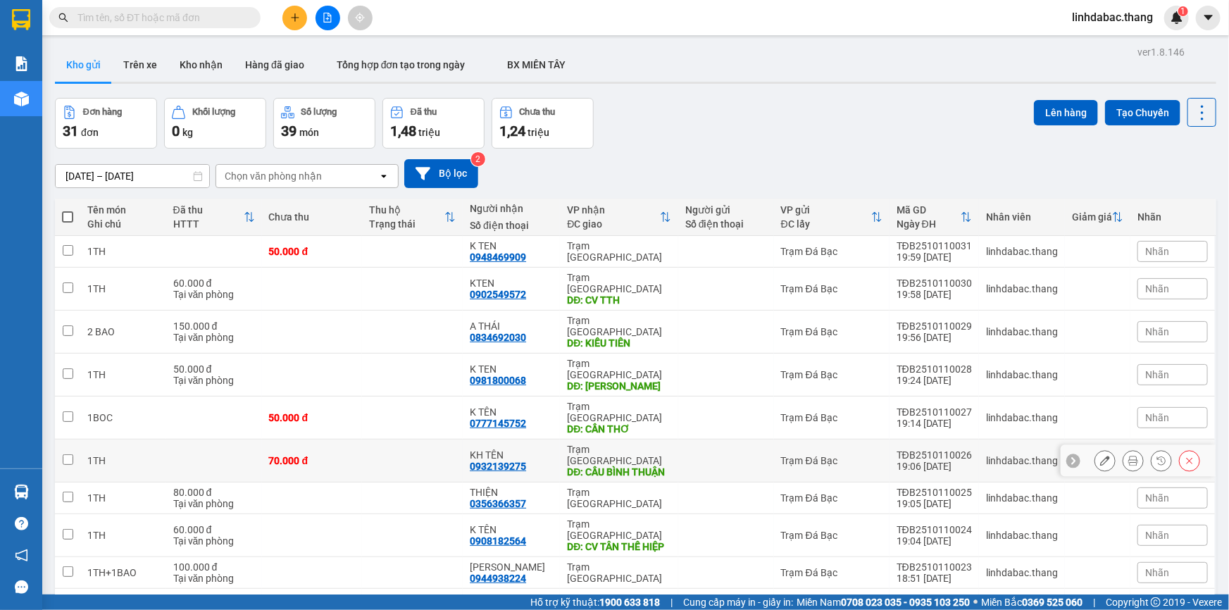
scroll to position [64, 0]
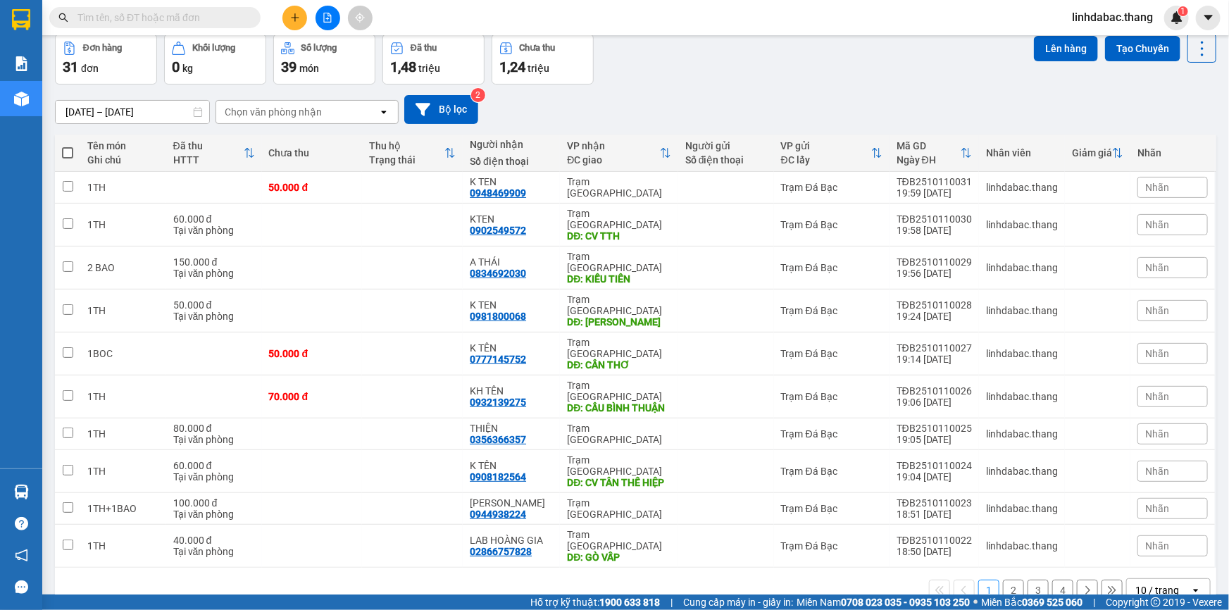
click at [1127, 579] on div "10 / trang" at bounding box center [1158, 590] width 63 height 23
click at [1136, 583] on div "10 / trang" at bounding box center [1158, 590] width 44 height 14
click at [1134, 487] on span "100 / trang" at bounding box center [1153, 491] width 51 height 14
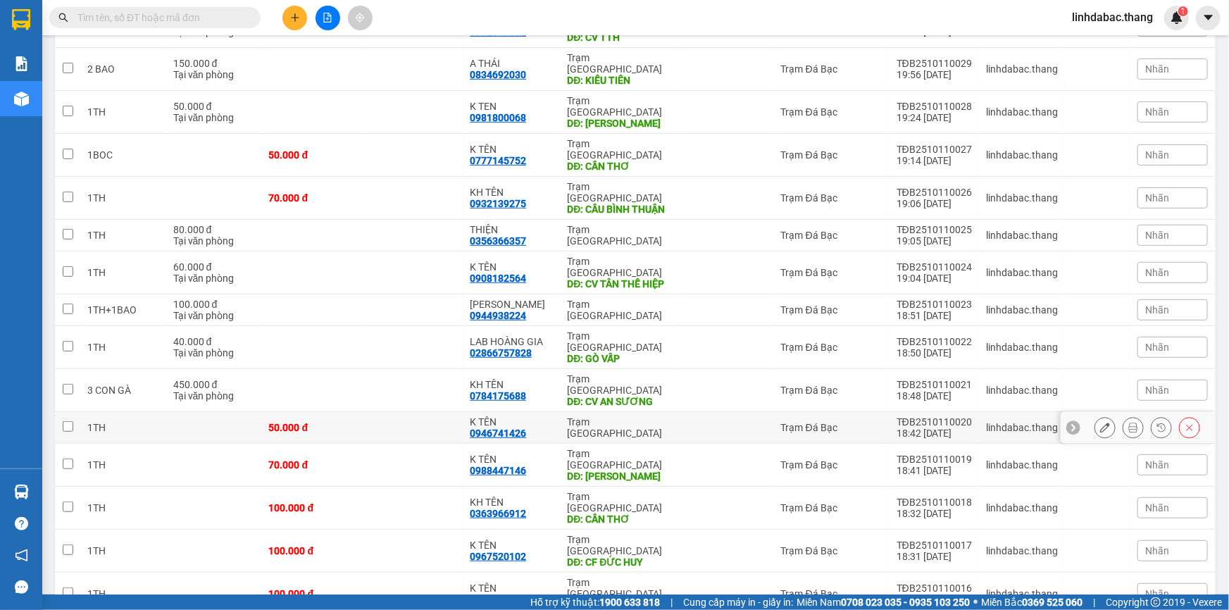
scroll to position [0, 0]
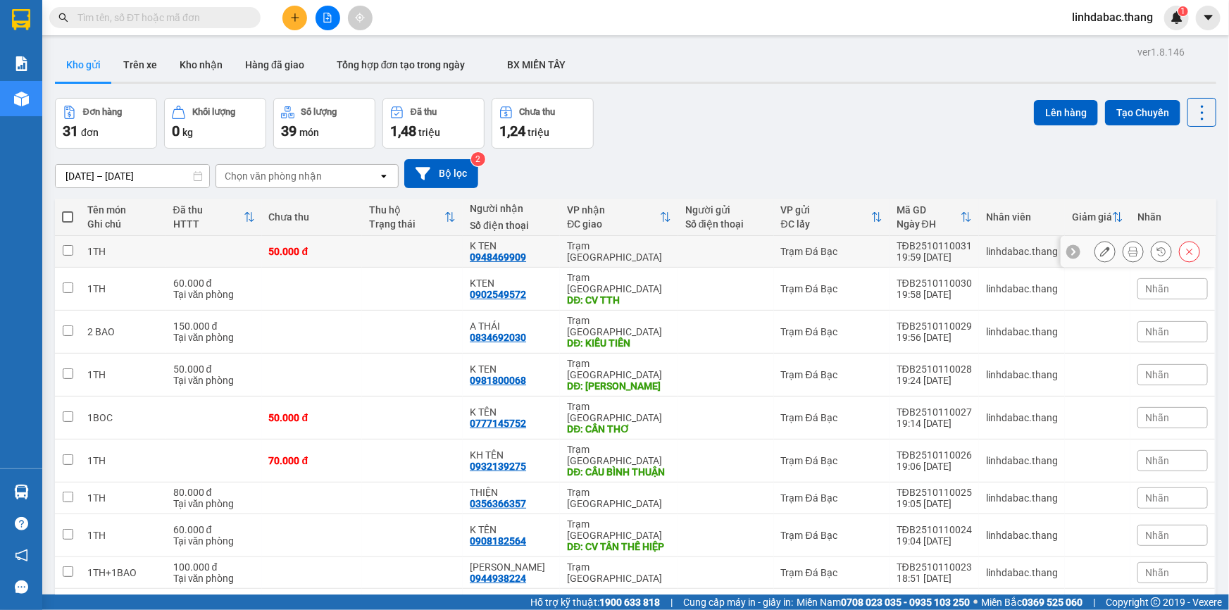
click at [543, 253] on div "K TEN 0948469909" at bounding box center [511, 251] width 83 height 23
checkbox input "true"
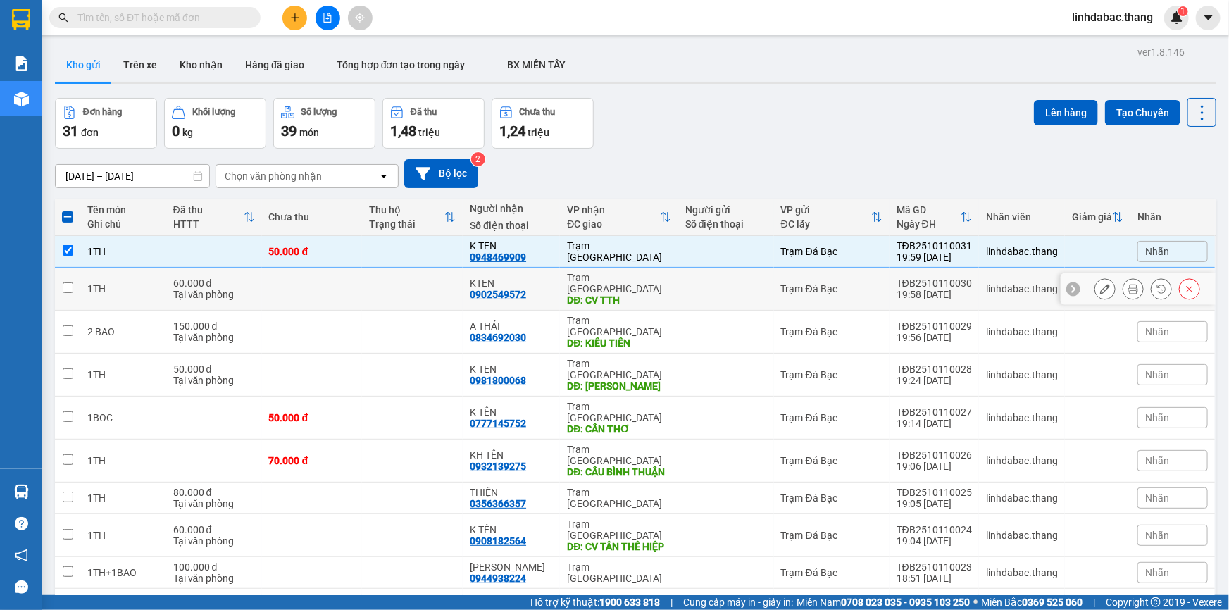
click at [549, 287] on div "KTEN 0902549572" at bounding box center [511, 289] width 83 height 23
checkbox input "true"
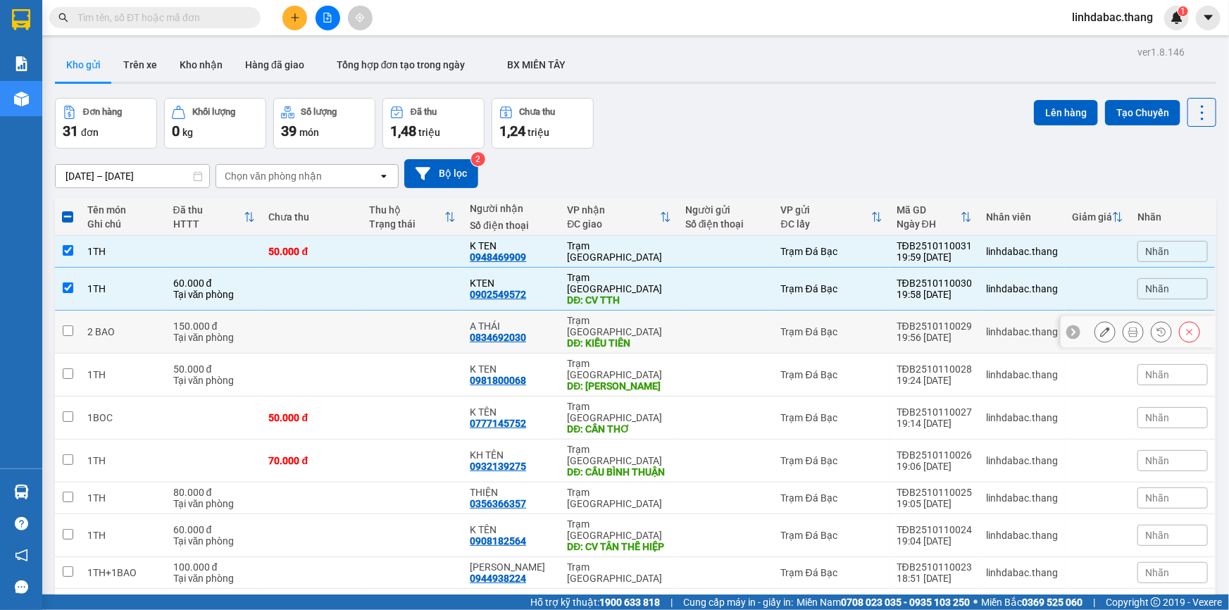
click at [543, 321] on div "A THÁI 0834692030" at bounding box center [511, 332] width 83 height 23
checkbox input "true"
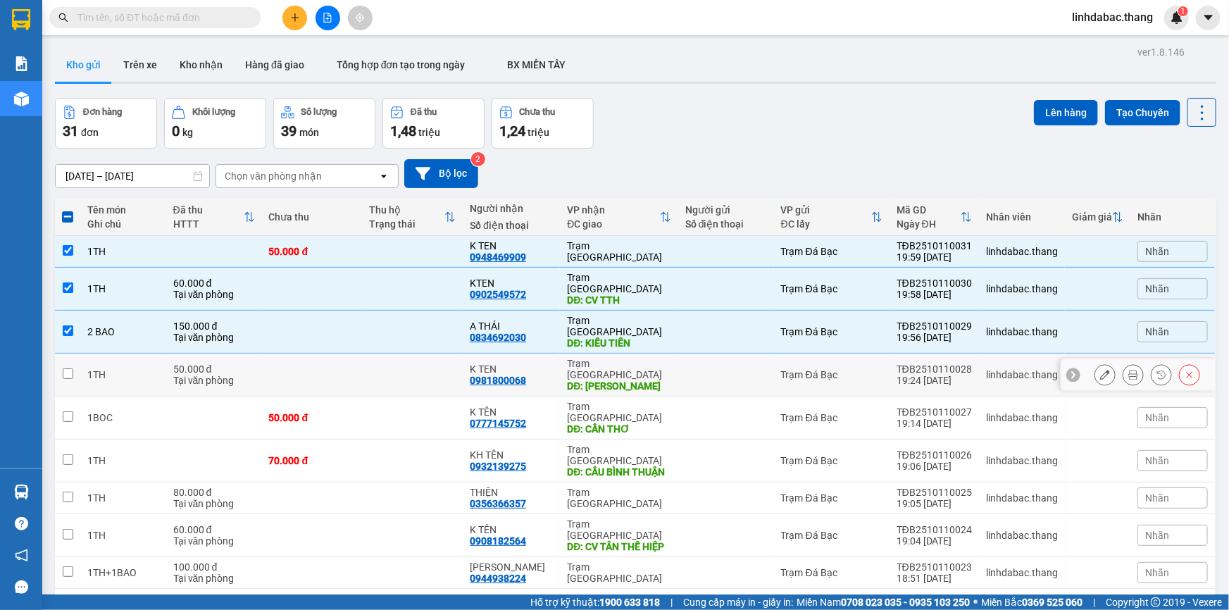
click at [536, 364] on div "K TEN 0981800068" at bounding box center [511, 375] width 83 height 23
checkbox input "true"
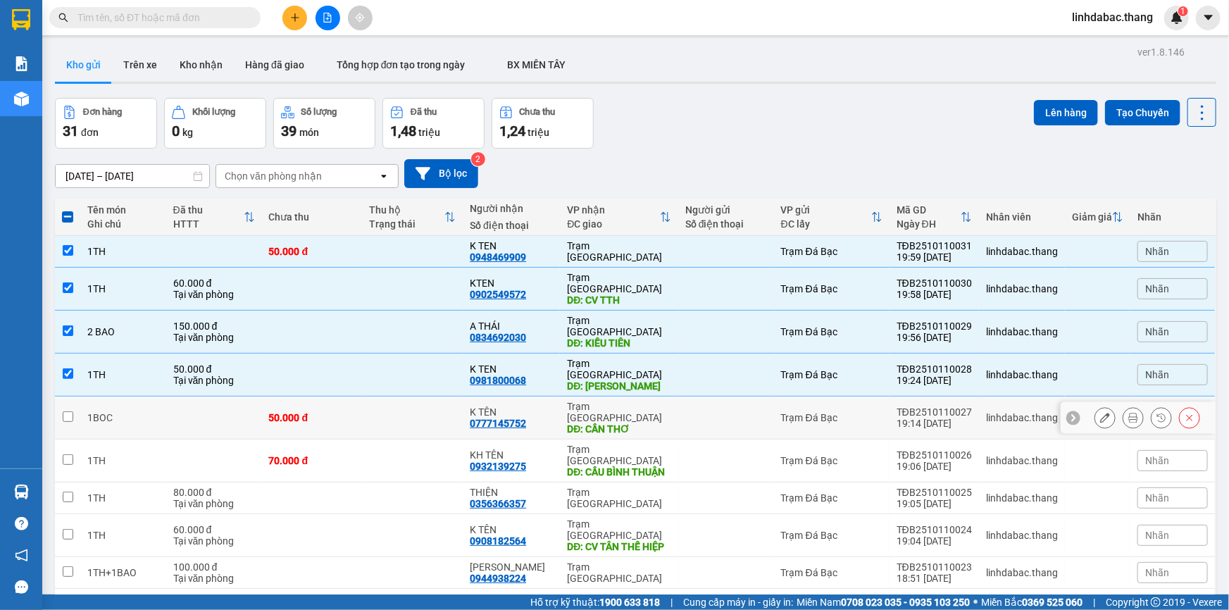
click at [540, 407] on div "K TÊN" at bounding box center [511, 412] width 83 height 11
checkbox input "true"
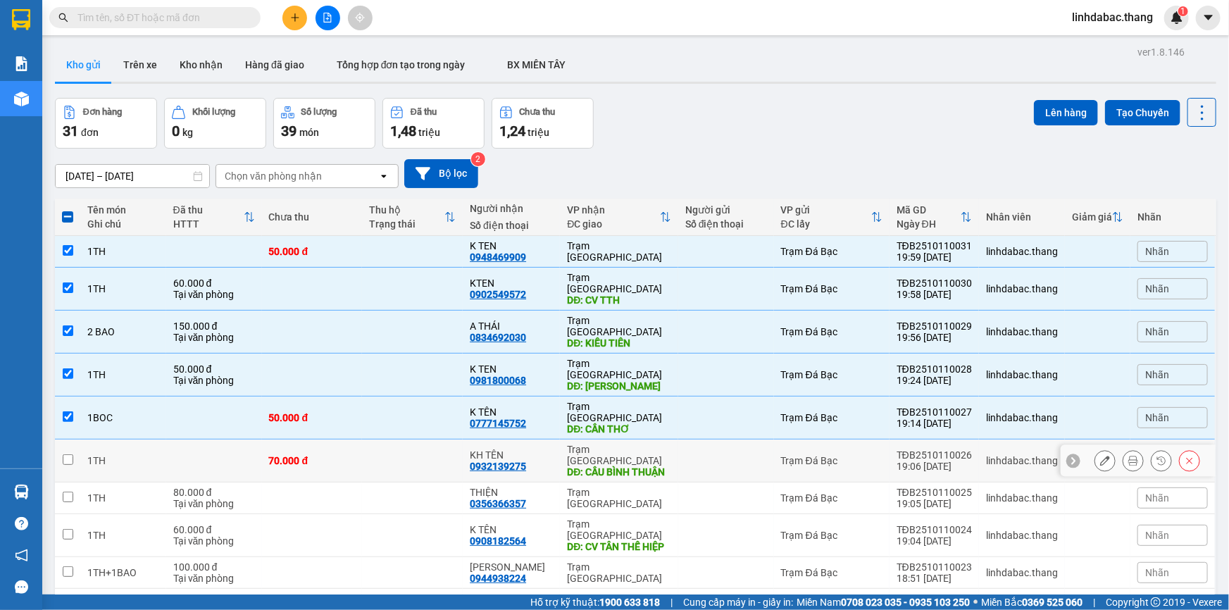
click at [535, 450] on div "KH TÊN" at bounding box center [511, 455] width 83 height 11
checkbox input "true"
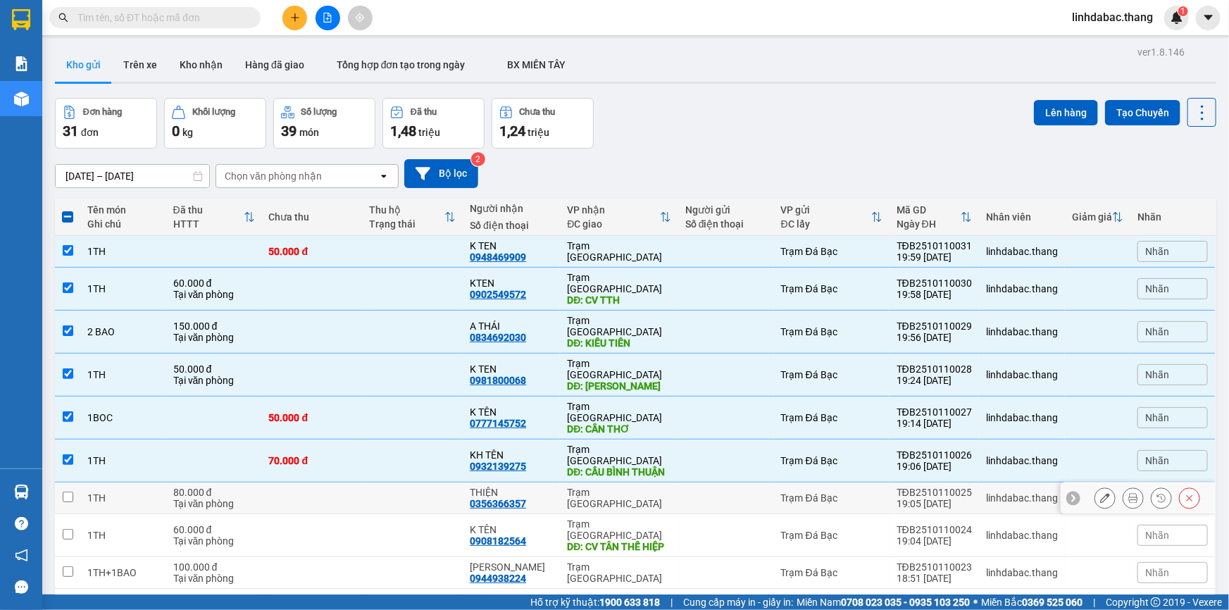
click at [543, 487] on div "THIỆN" at bounding box center [511, 492] width 83 height 11
checkbox input "true"
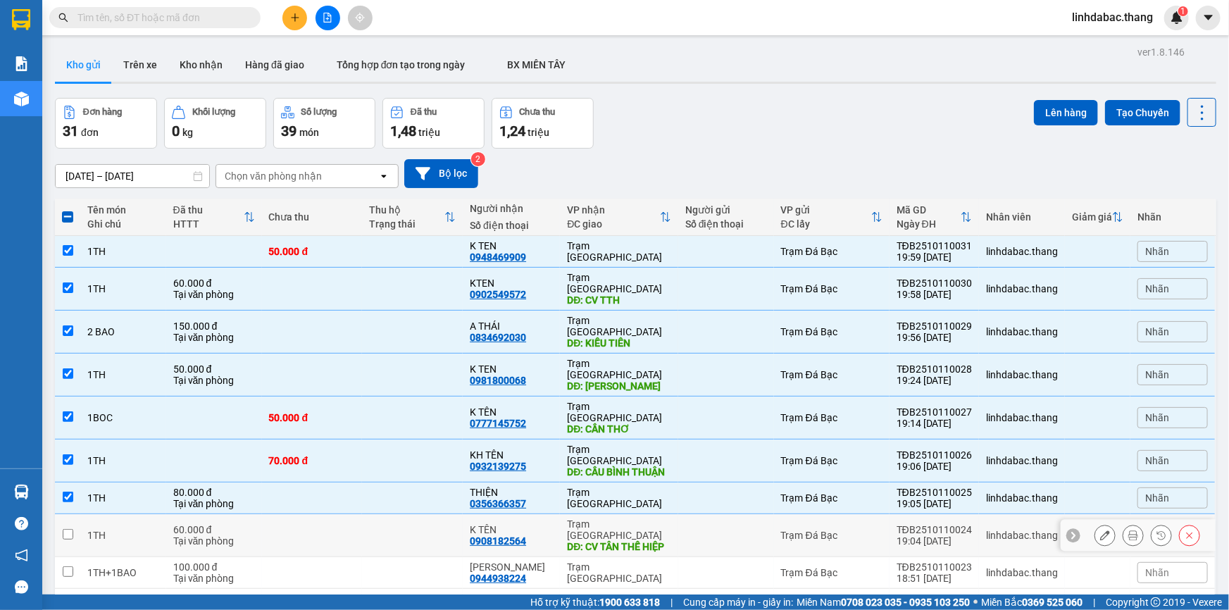
click at [543, 524] on div "K TÊN" at bounding box center [511, 529] width 83 height 11
checkbox input "true"
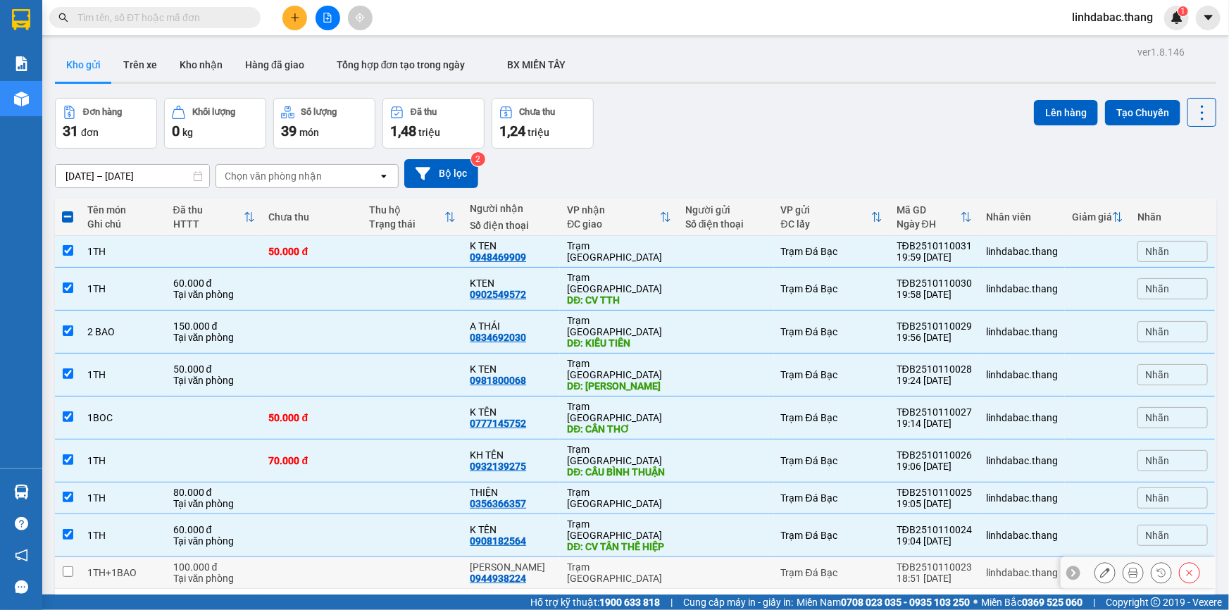
click at [543, 562] on div "[PERSON_NAME]" at bounding box center [511, 567] width 83 height 11
checkbox input "true"
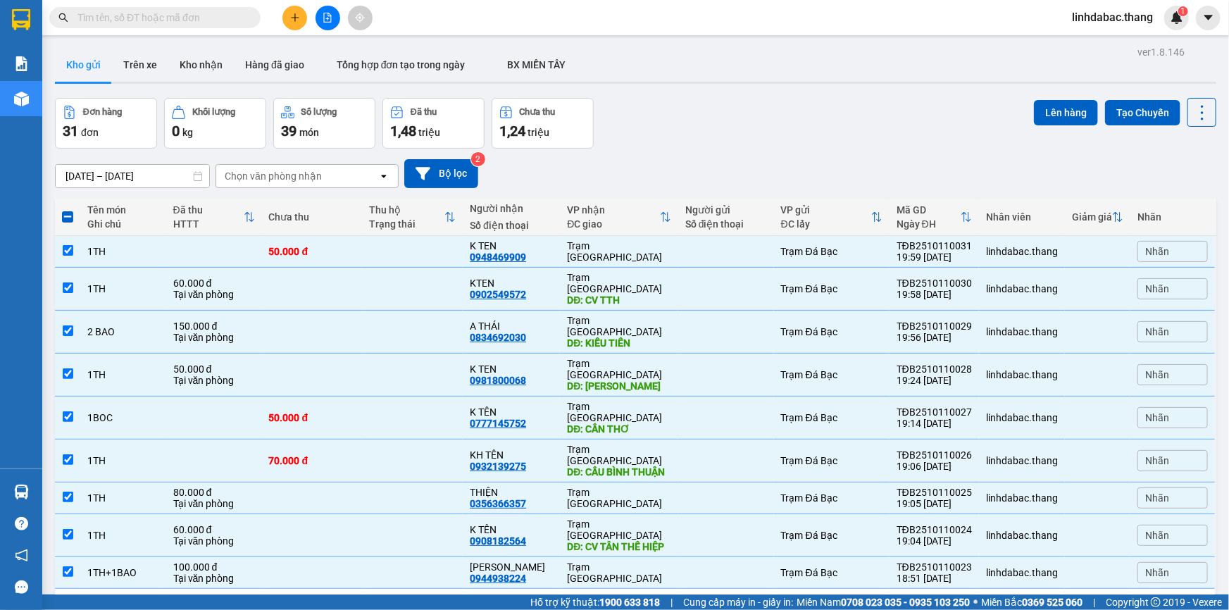
scroll to position [341, 0]
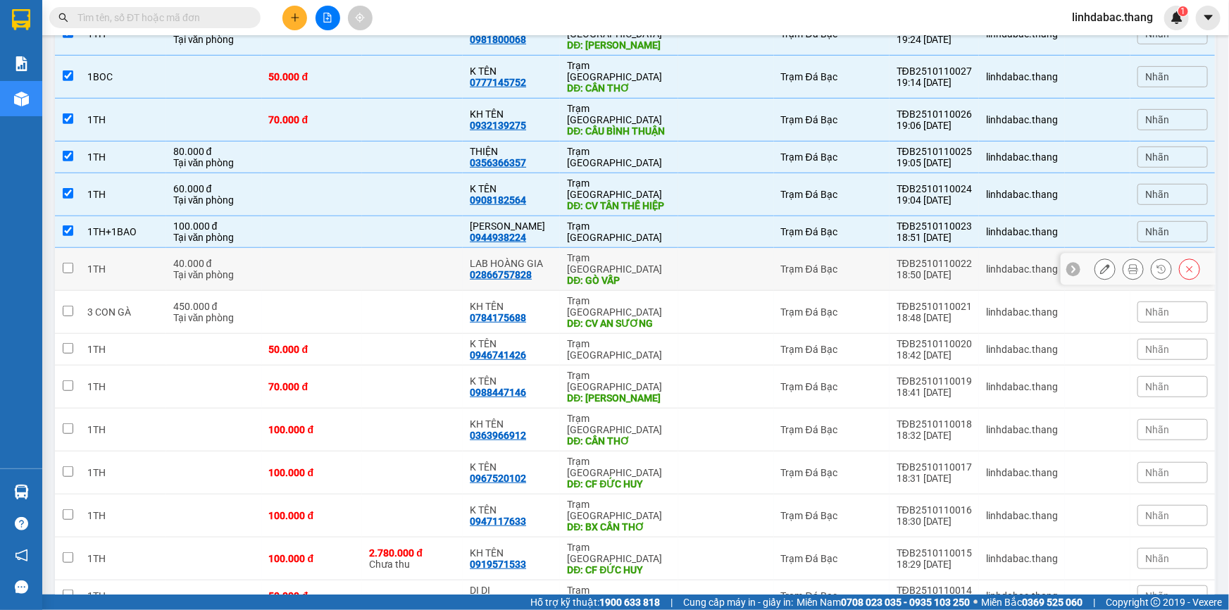
click at [545, 258] on div "LAB HOÀNG GIA" at bounding box center [511, 263] width 83 height 11
checkbox input "true"
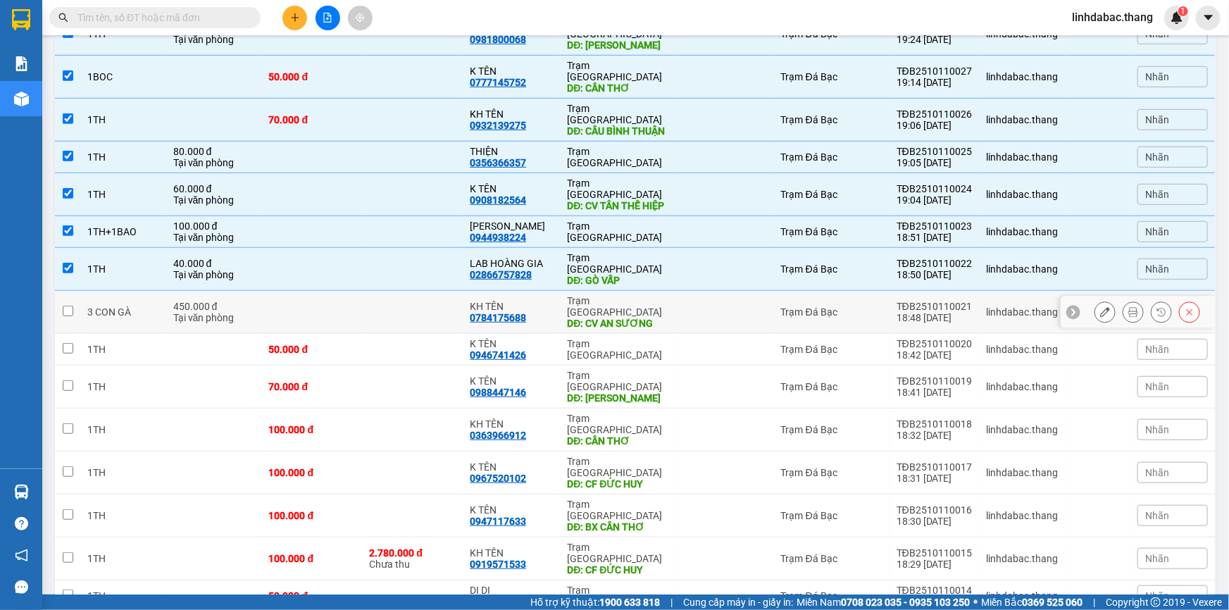
click at [543, 301] on div "KH TÊN 0784175688" at bounding box center [511, 312] width 83 height 23
checkbox input "true"
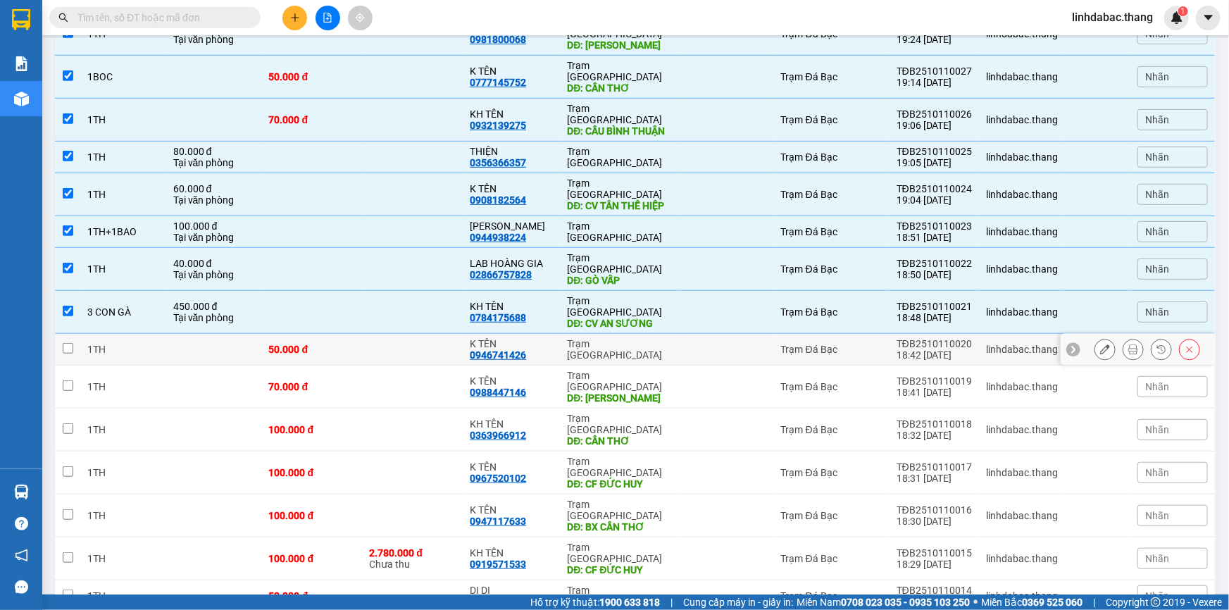
click at [552, 334] on td "K TÊN 0946741426" at bounding box center [511, 350] width 97 height 32
checkbox input "true"
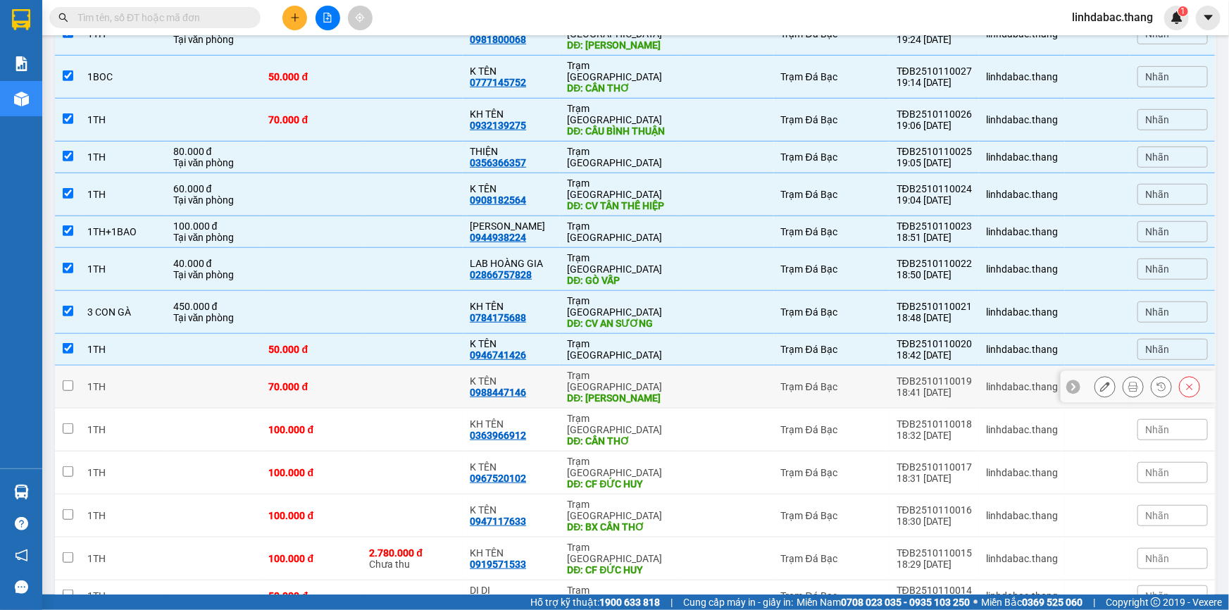
click at [547, 376] on div "K TÊN" at bounding box center [511, 381] width 83 height 11
checkbox input "true"
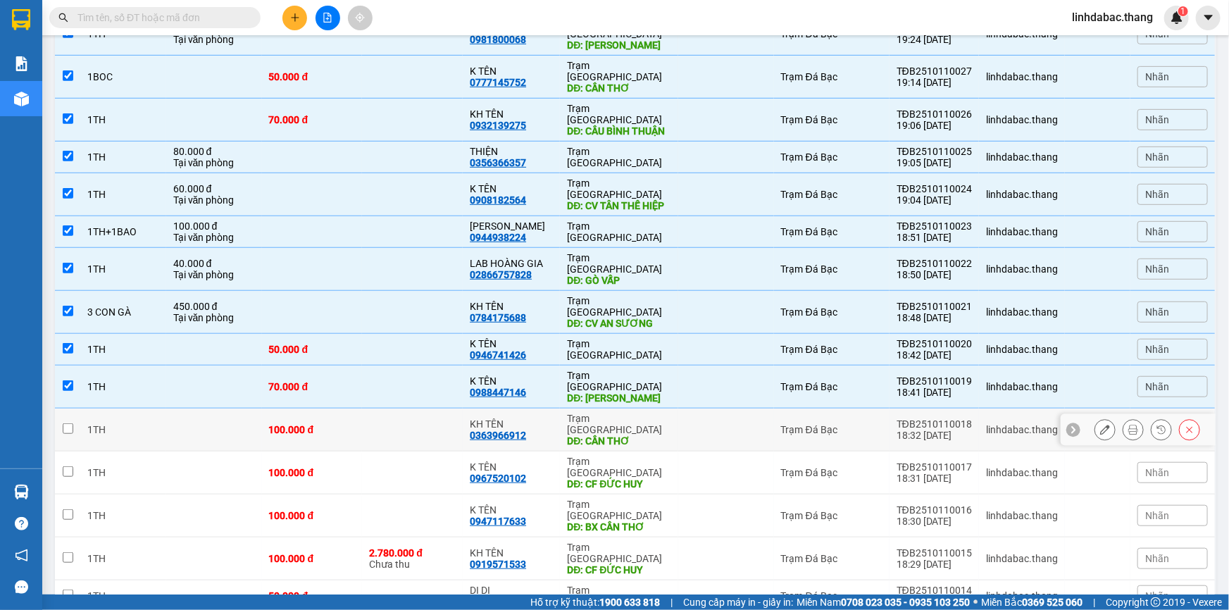
click at [552, 409] on td "KH TÊN 0363966912" at bounding box center [511, 430] width 97 height 43
checkbox input "true"
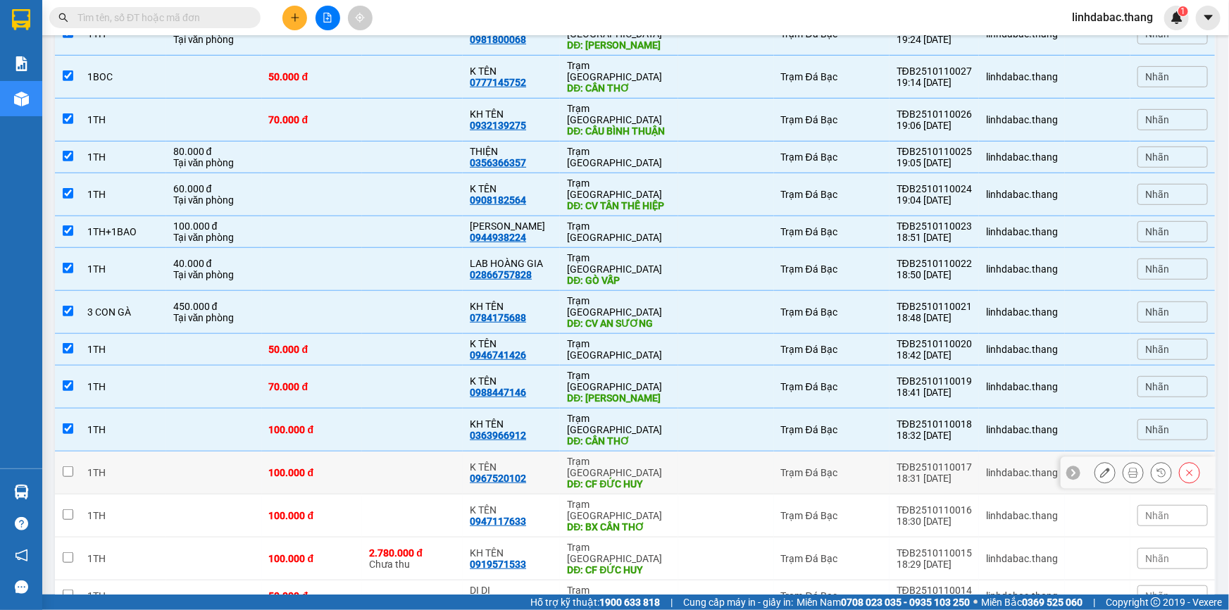
click at [526, 473] on div "0967520102" at bounding box center [498, 478] width 56 height 11
click at [545, 461] on div "K TÊN" at bounding box center [511, 466] width 83 height 11
checkbox input "true"
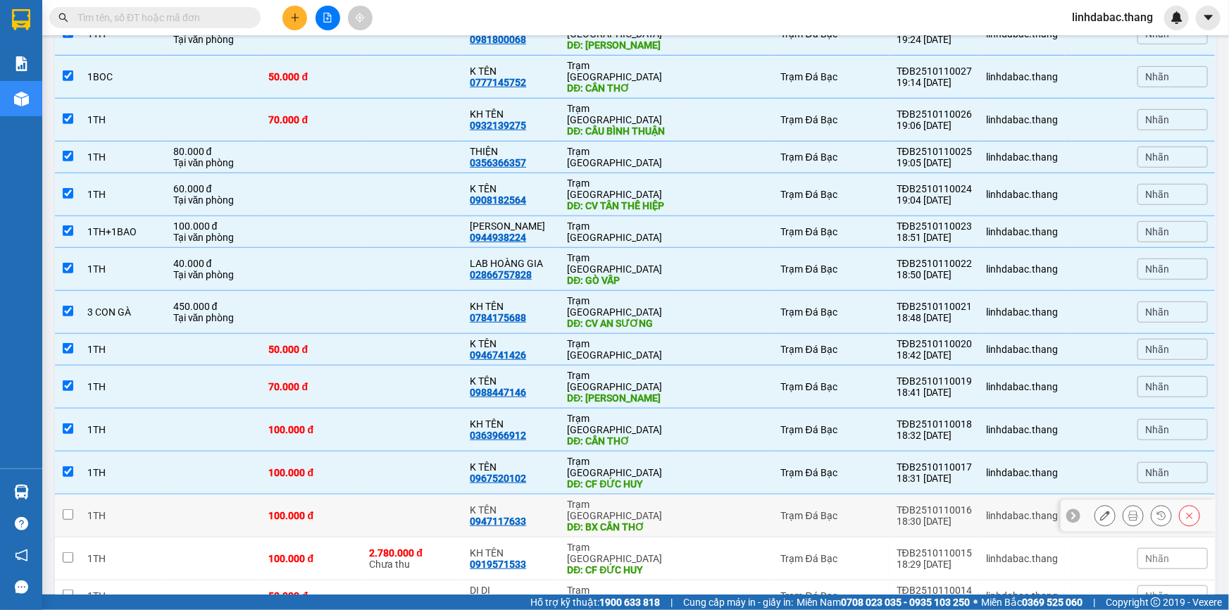
click at [542, 504] on div "K TÊN" at bounding box center [511, 509] width 83 height 11
checkbox input "true"
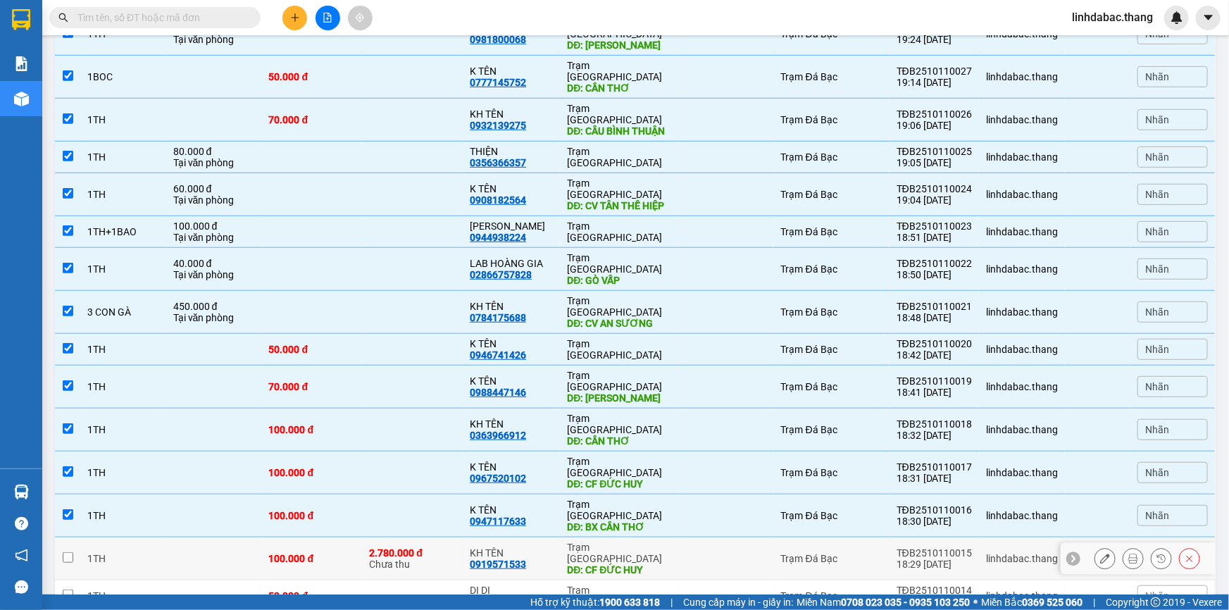
click at [541, 547] on div "KH TÊN 0919571533" at bounding box center [511, 558] width 83 height 23
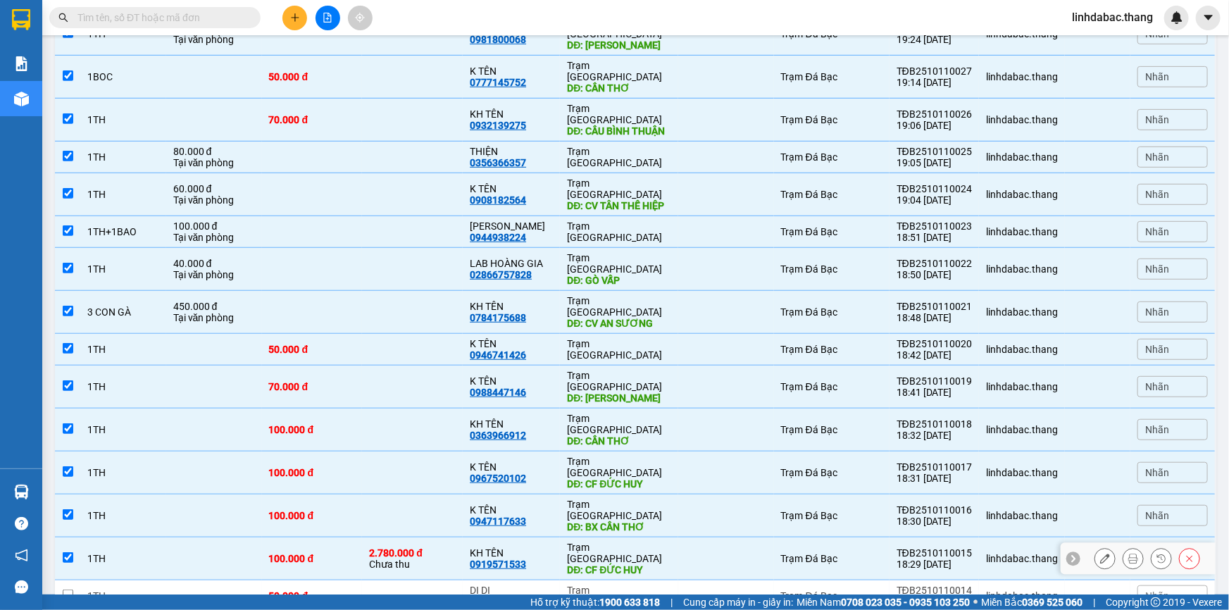
click at [539, 547] on div "KH TÊN" at bounding box center [511, 552] width 83 height 11
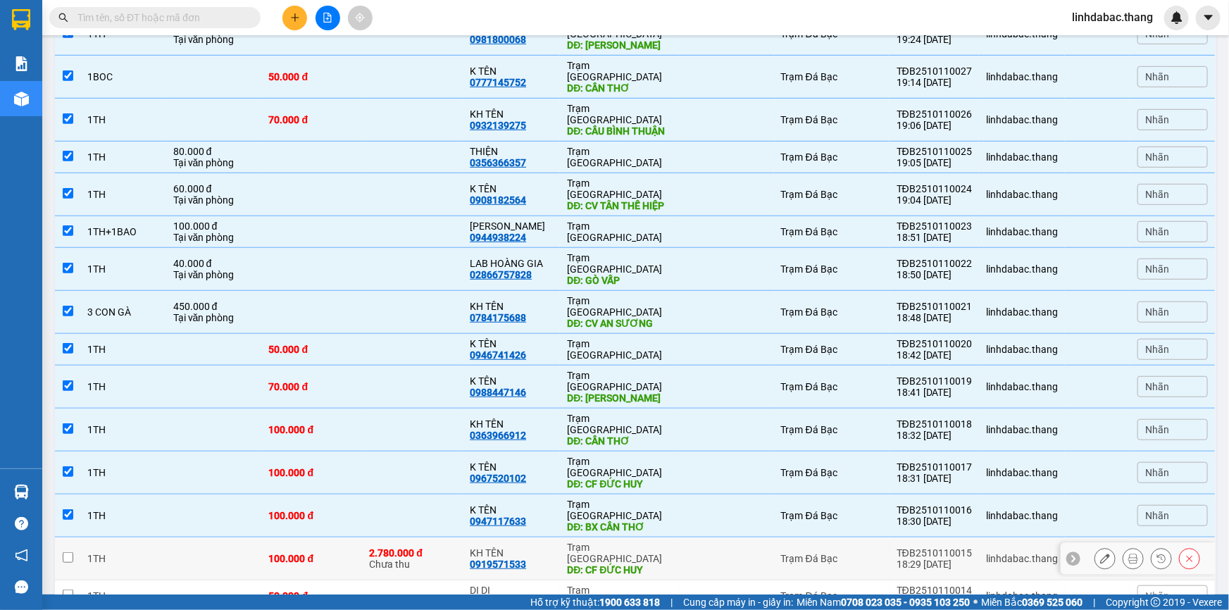
click at [538, 547] on div "KH TÊN" at bounding box center [511, 552] width 83 height 11
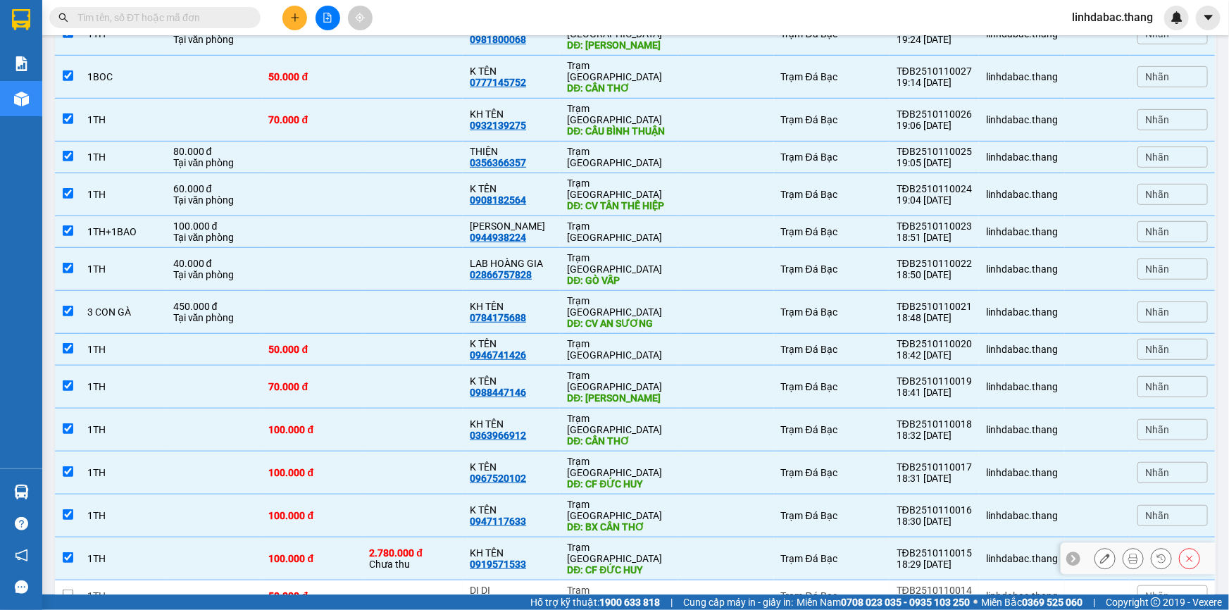
click at [512, 378] on tbody "1TH 50.000 đ K TEN 0948469909 Trạm [GEOGRAPHIC_DATA] Trạm Đá Bạc TĐB2510110031 …" at bounding box center [636, 482] width 1162 height 1175
click at [568, 564] on div "DĐ: CF ĐỨC HUY" at bounding box center [619, 569] width 104 height 11
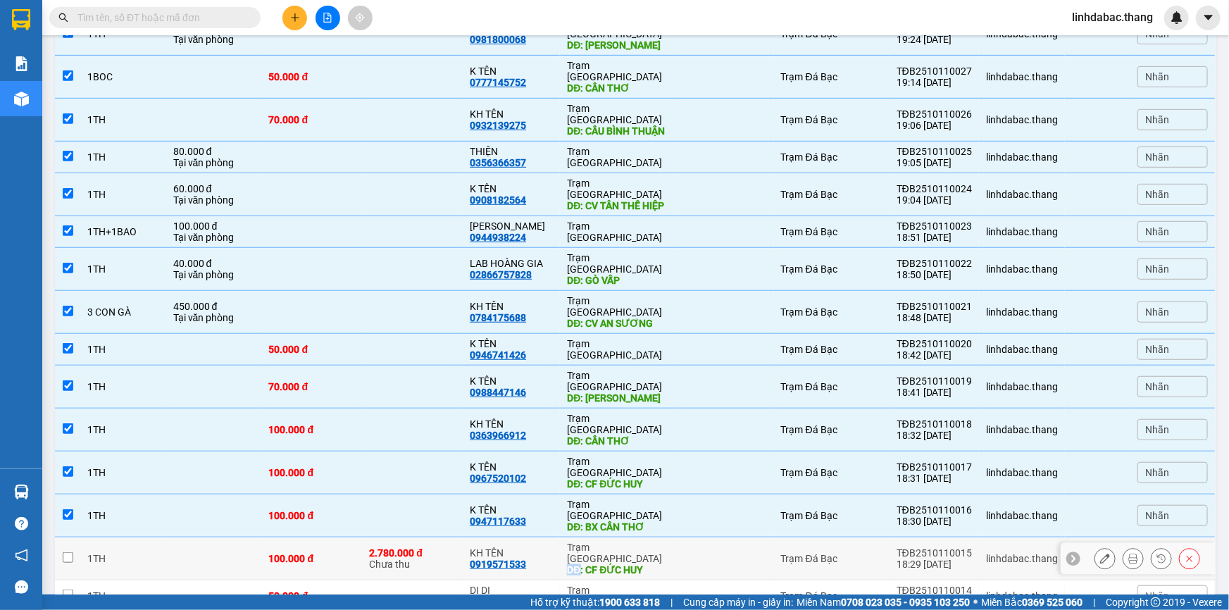
click at [568, 564] on div "DĐ: CF ĐỨC HUY" at bounding box center [619, 569] width 104 height 11
checkbox input "true"
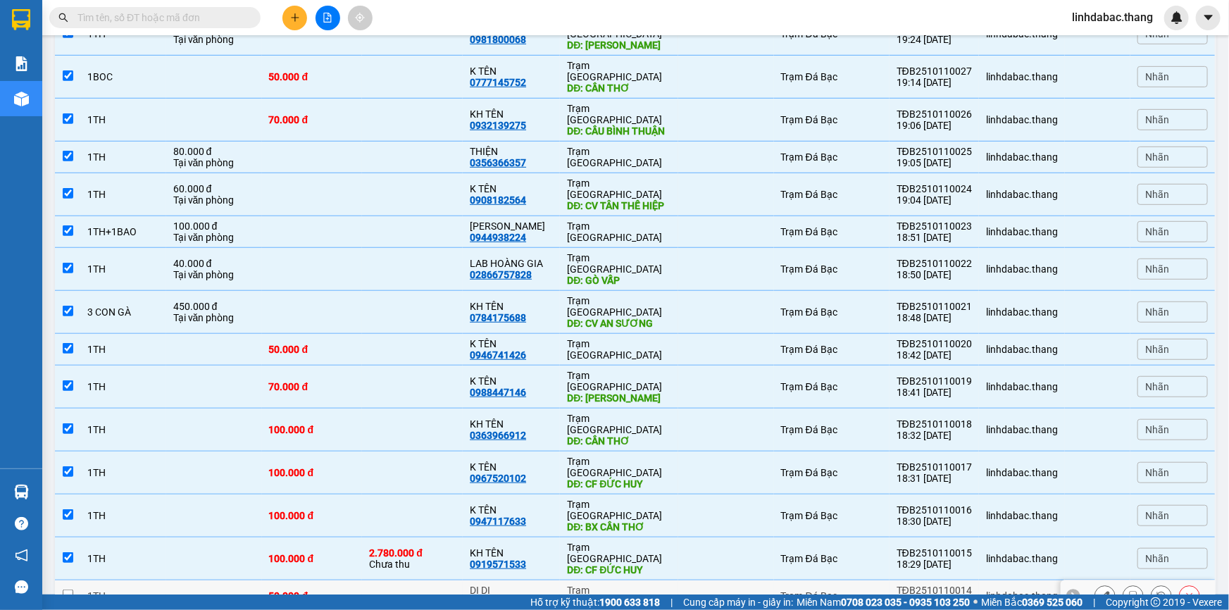
click at [552, 581] on td "DI DI 0328014144" at bounding box center [511, 597] width 97 height 32
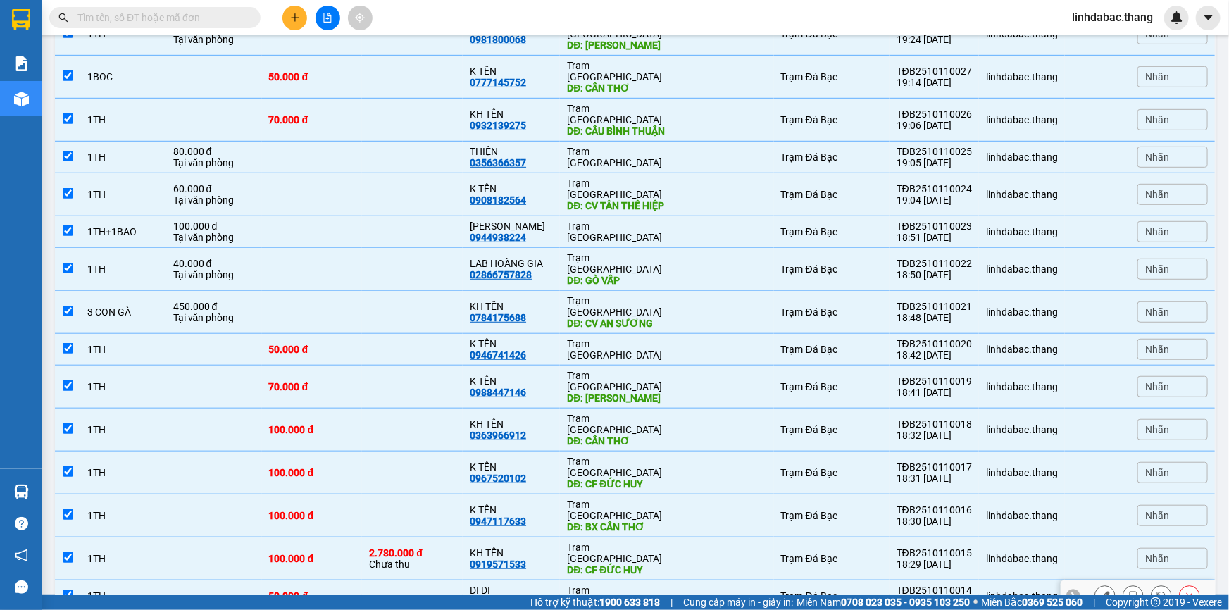
click at [555, 581] on td "DI DI 0328014144" at bounding box center [511, 597] width 97 height 32
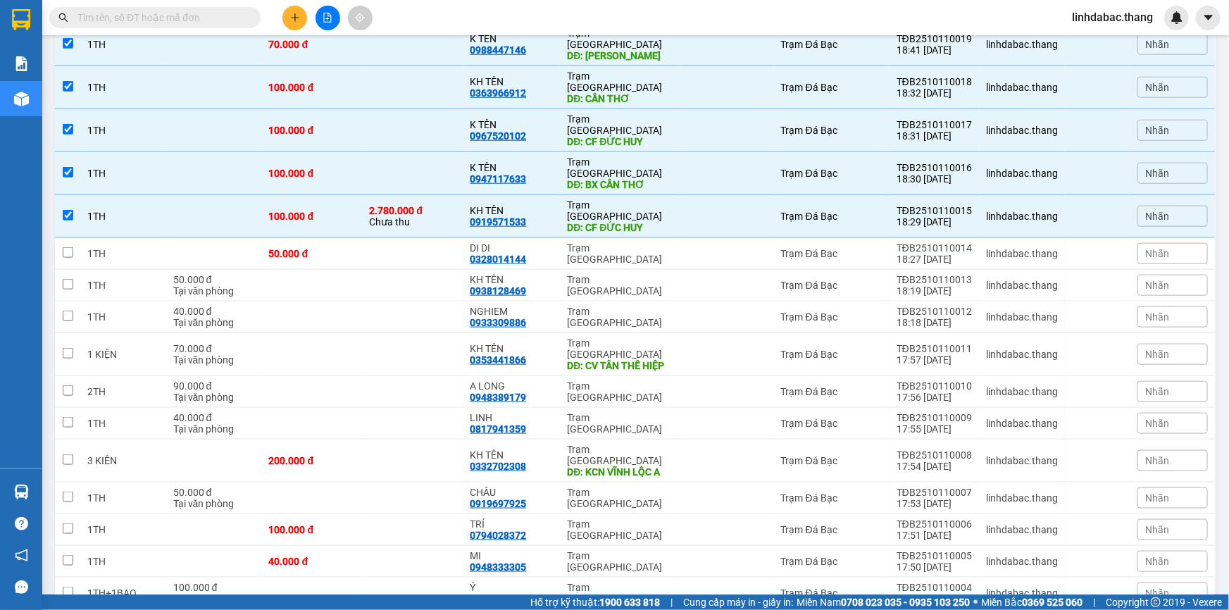
scroll to position [512, 0]
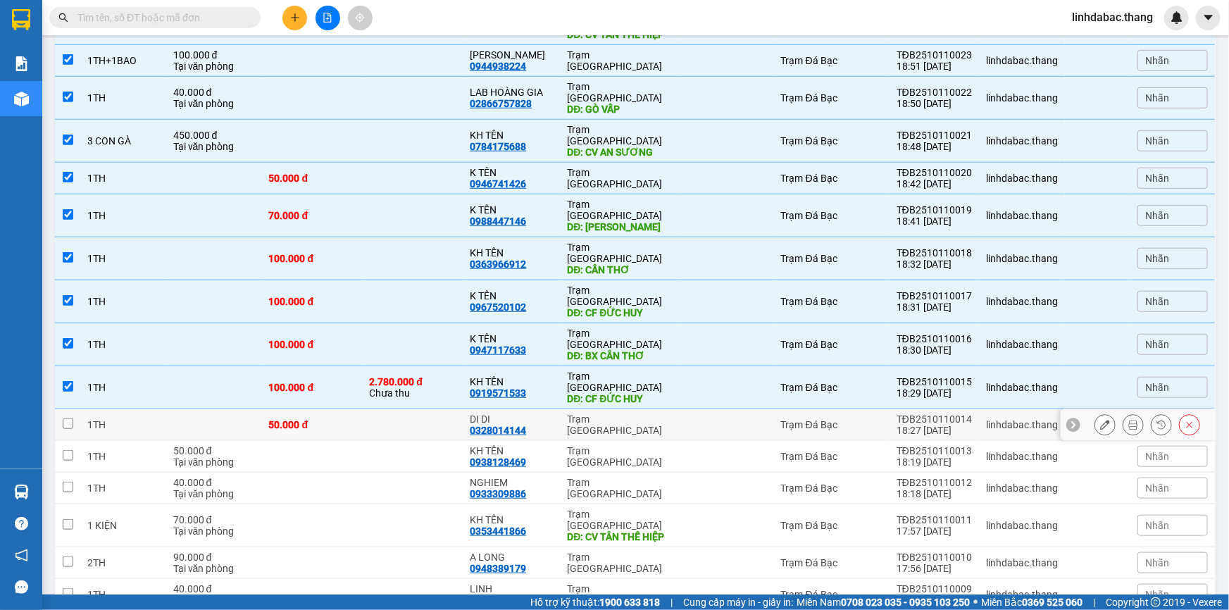
click at [550, 414] on div "DI DI" at bounding box center [511, 419] width 83 height 11
checkbox input "true"
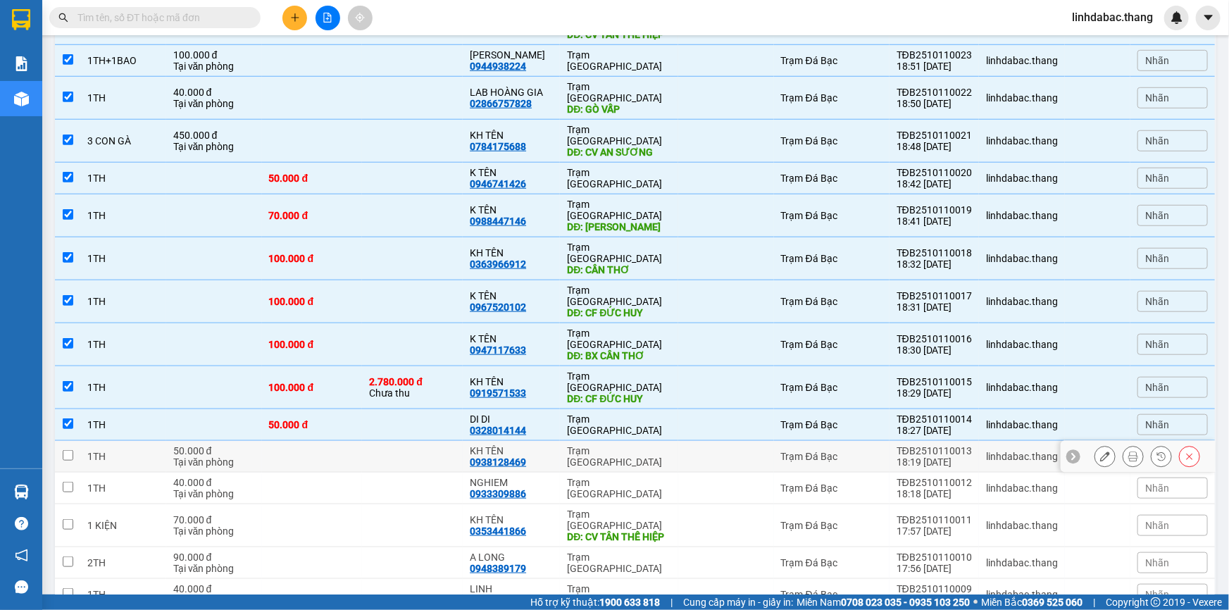
click at [545, 445] on div "KH TÊN" at bounding box center [511, 450] width 83 height 11
checkbox input "true"
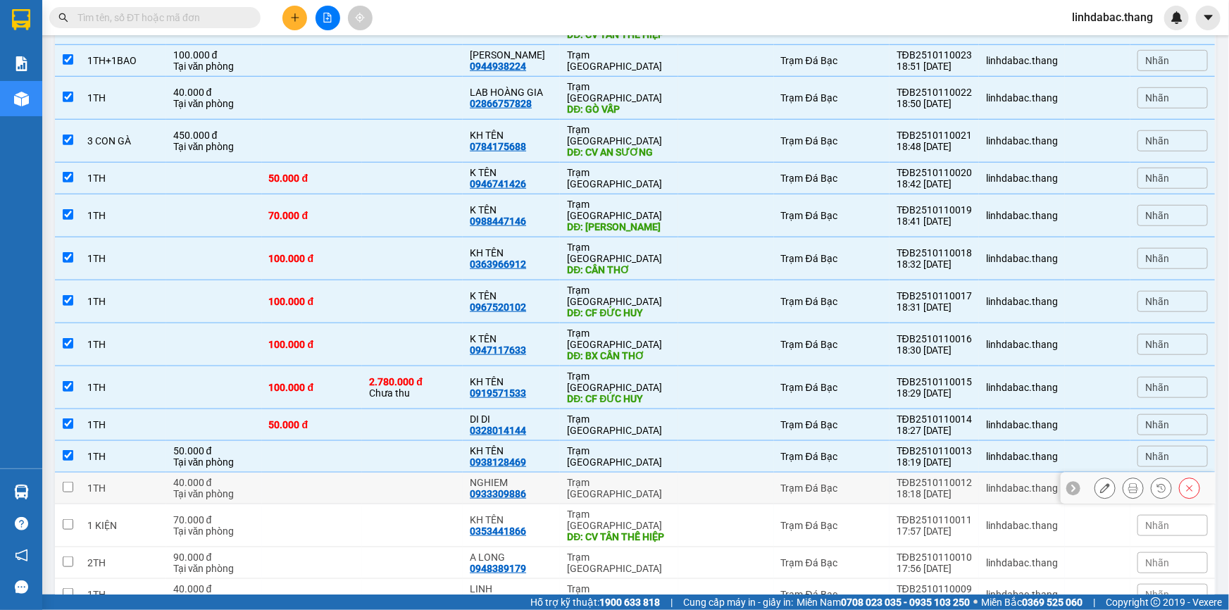
click at [541, 477] on div "NGHIEM" at bounding box center [511, 482] width 83 height 11
checkbox input "true"
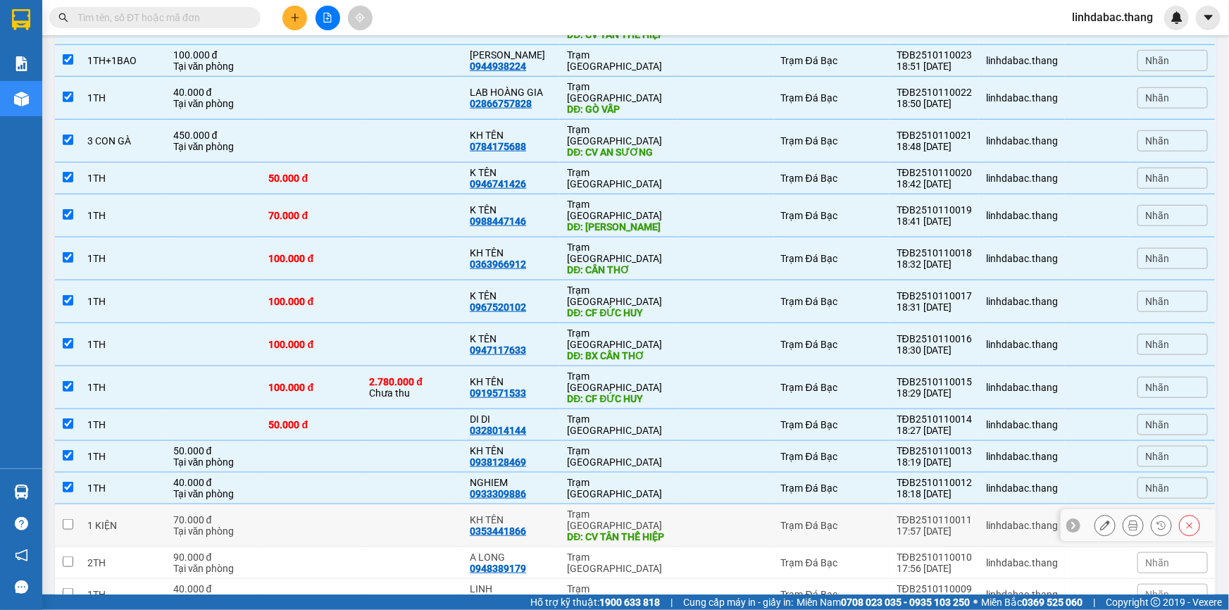
click at [543, 514] on div "KH TÊN" at bounding box center [511, 519] width 83 height 11
checkbox input "true"
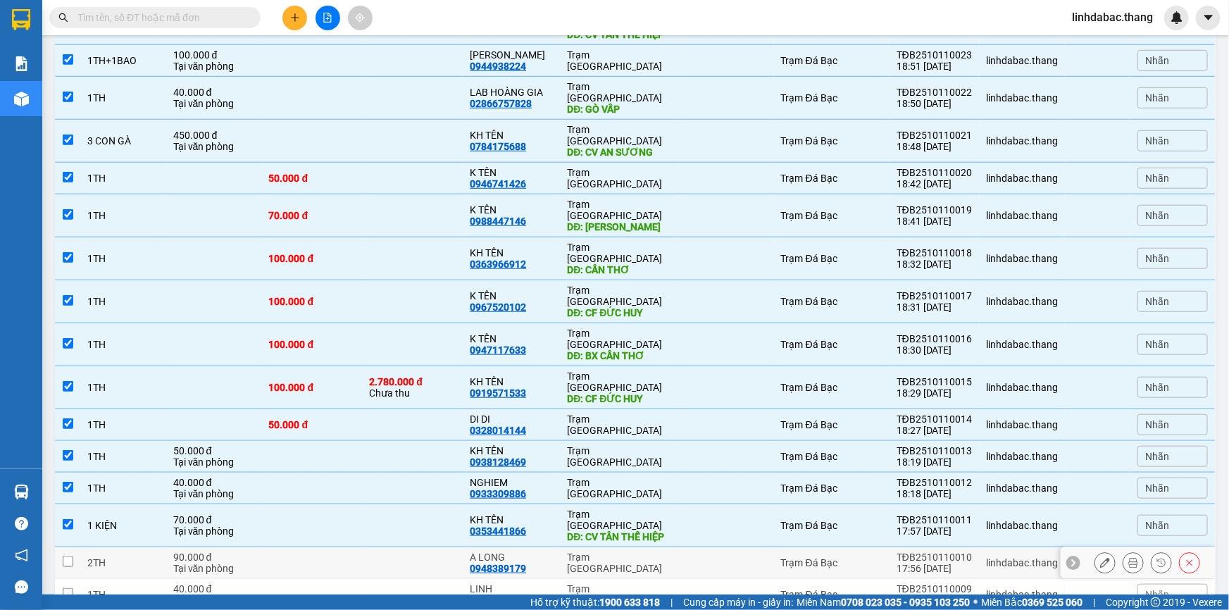
click at [547, 552] on div "A LONG 0948389179" at bounding box center [511, 563] width 83 height 23
checkbox input "true"
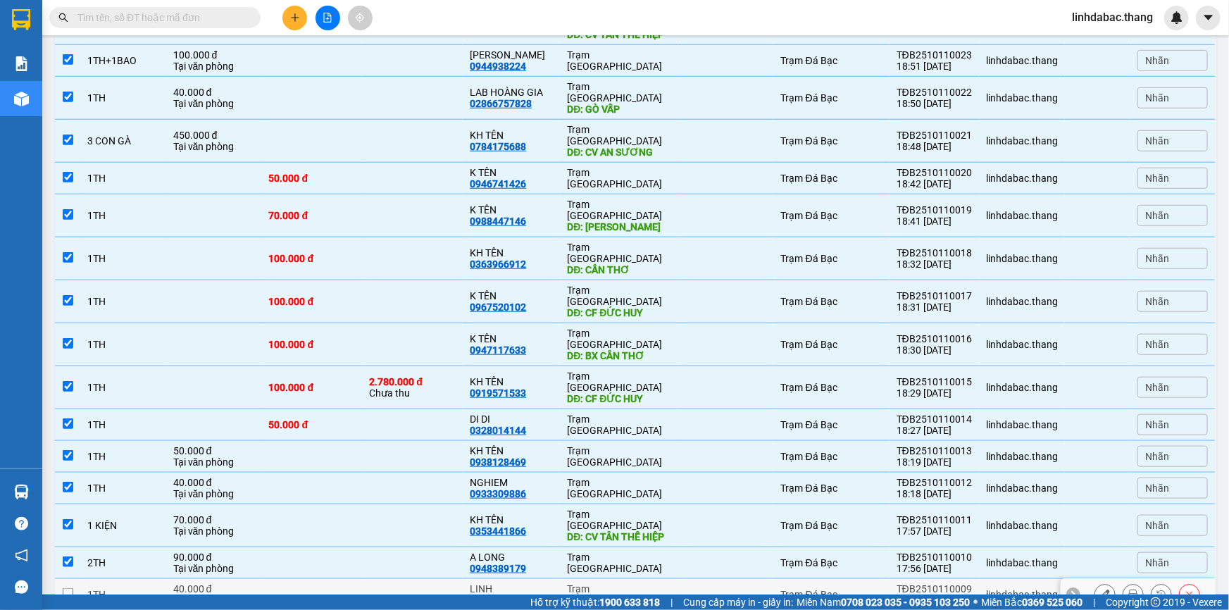
click at [543, 583] on div "LINH" at bounding box center [511, 588] width 83 height 11
checkbox input "true"
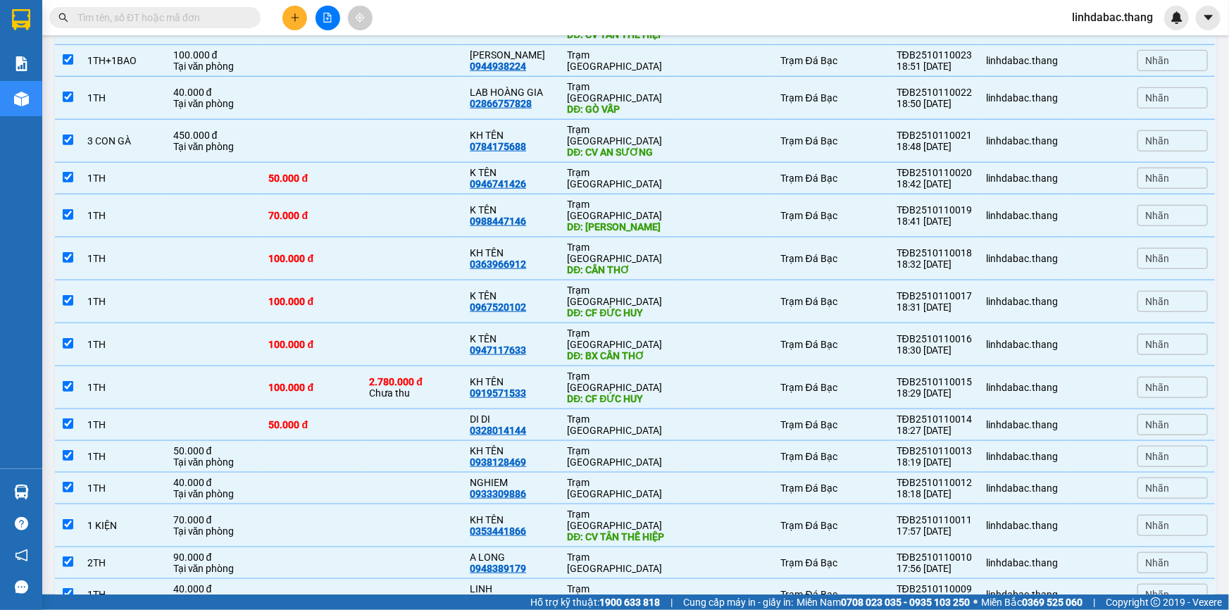
checkbox input "true"
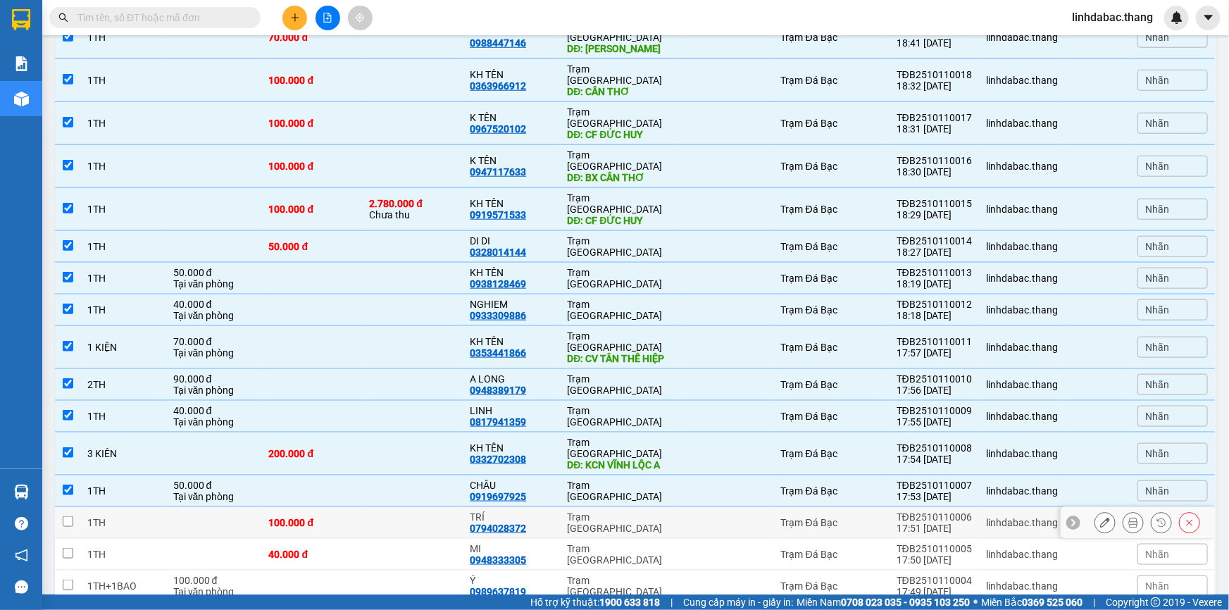
click at [526, 523] on div "0794028372" at bounding box center [498, 528] width 56 height 11
click at [546, 512] on div "TRÍ 0794028372" at bounding box center [511, 523] width 83 height 23
checkbox input "true"
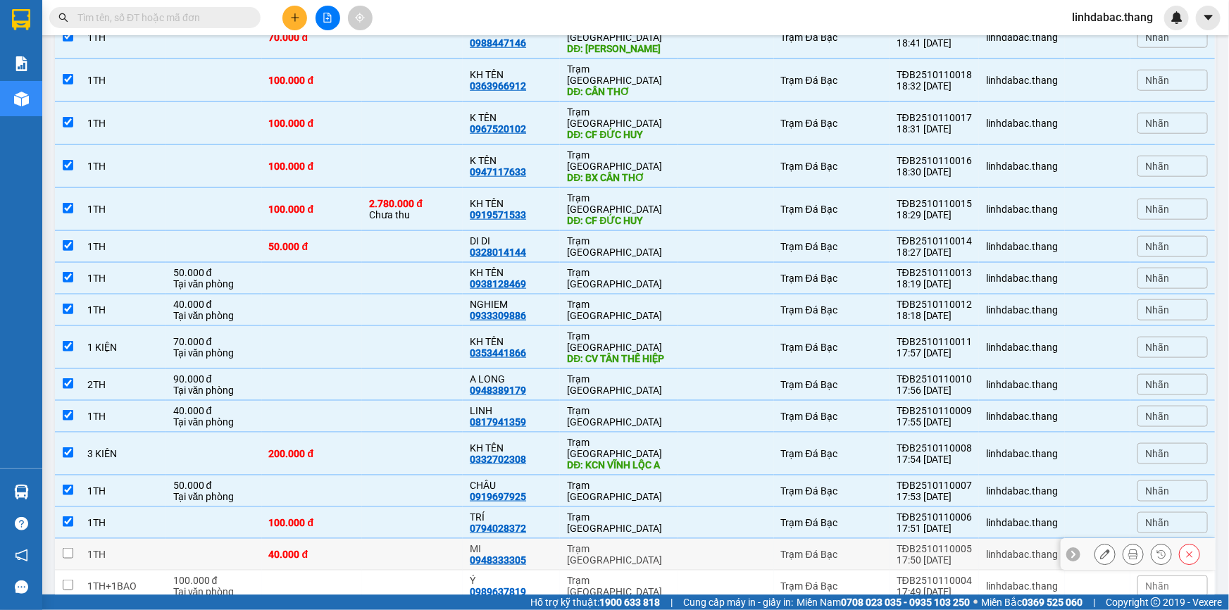
click at [543, 543] on div "MI 0948333305" at bounding box center [511, 554] width 83 height 23
checkbox input "true"
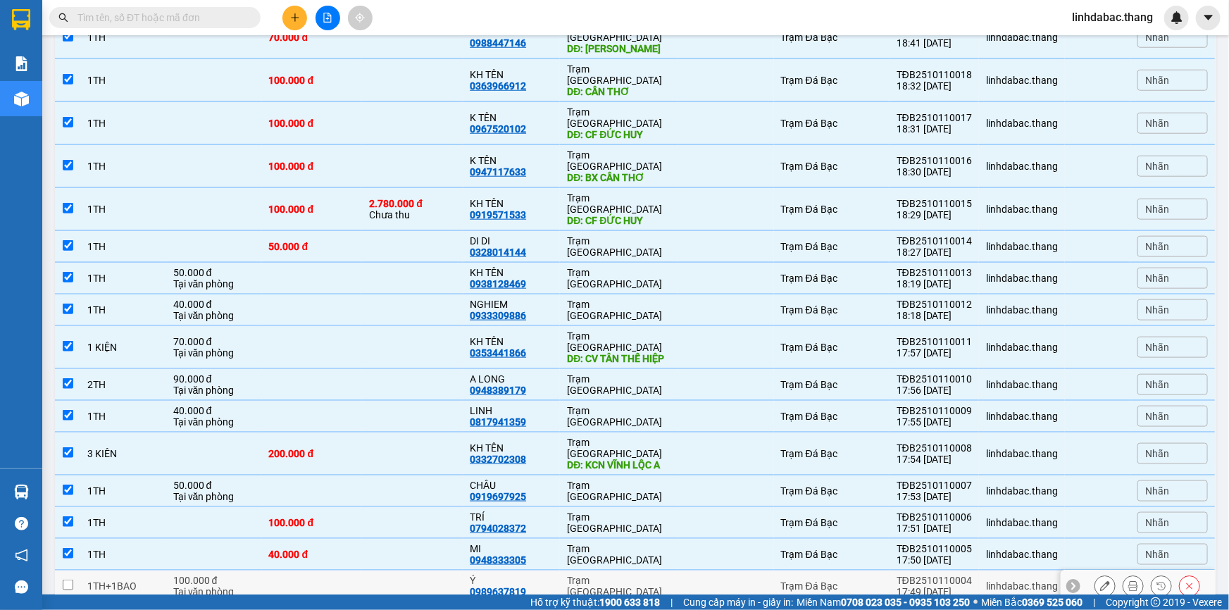
click at [545, 575] on div "Ý 0989637819" at bounding box center [511, 586] width 83 height 23
checkbox input "true"
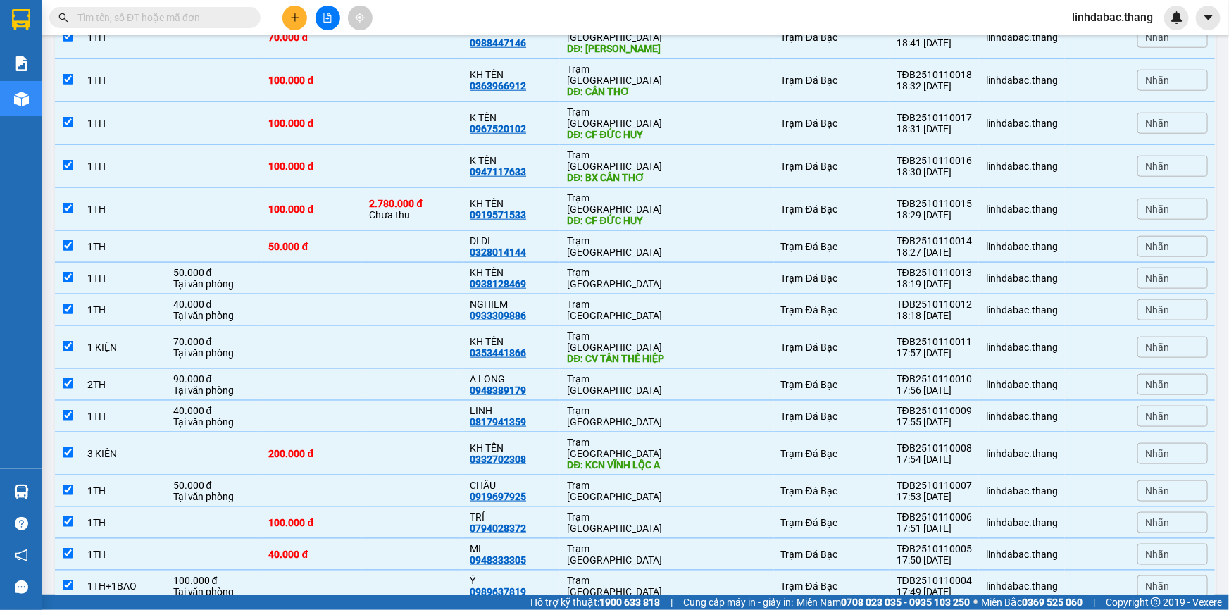
checkbox input "true"
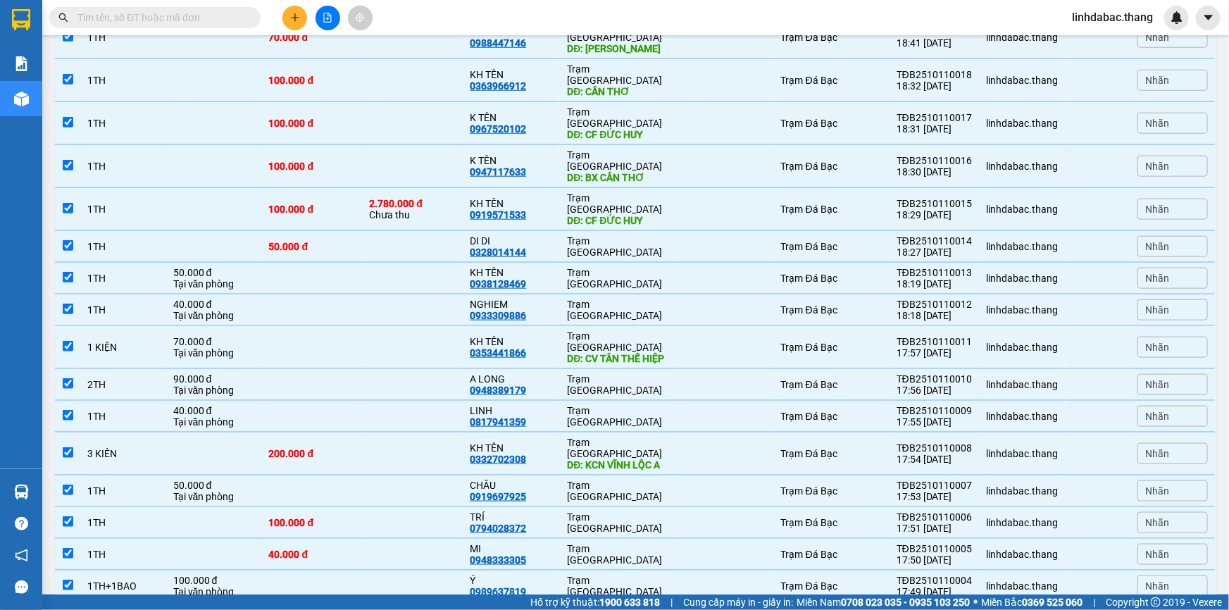
checkbox input "true"
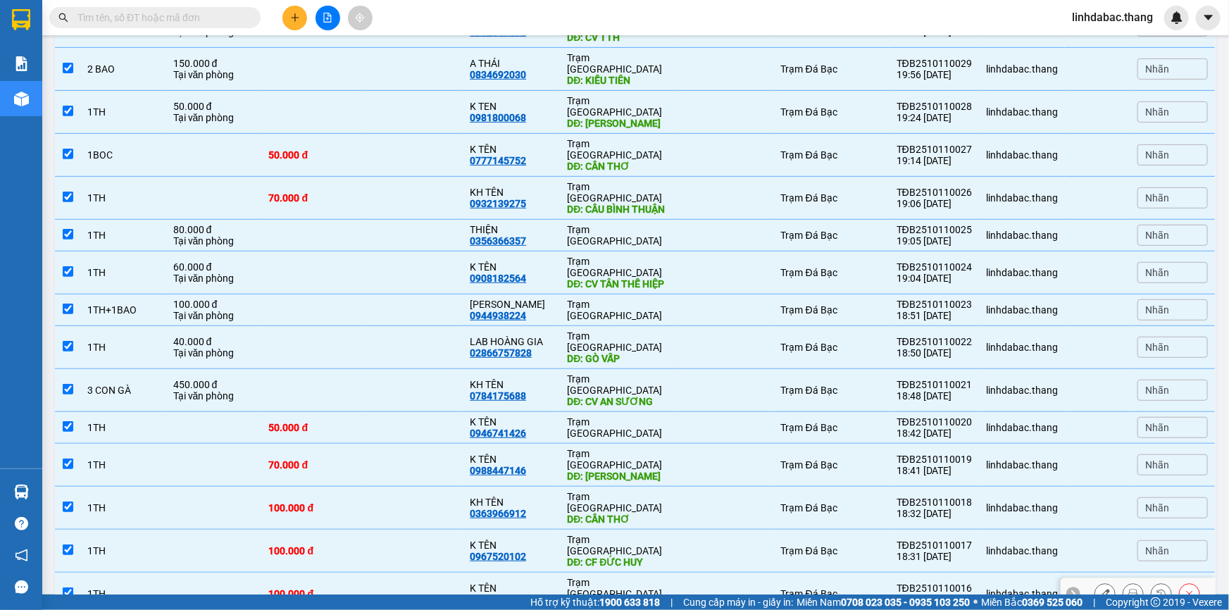
scroll to position [0, 0]
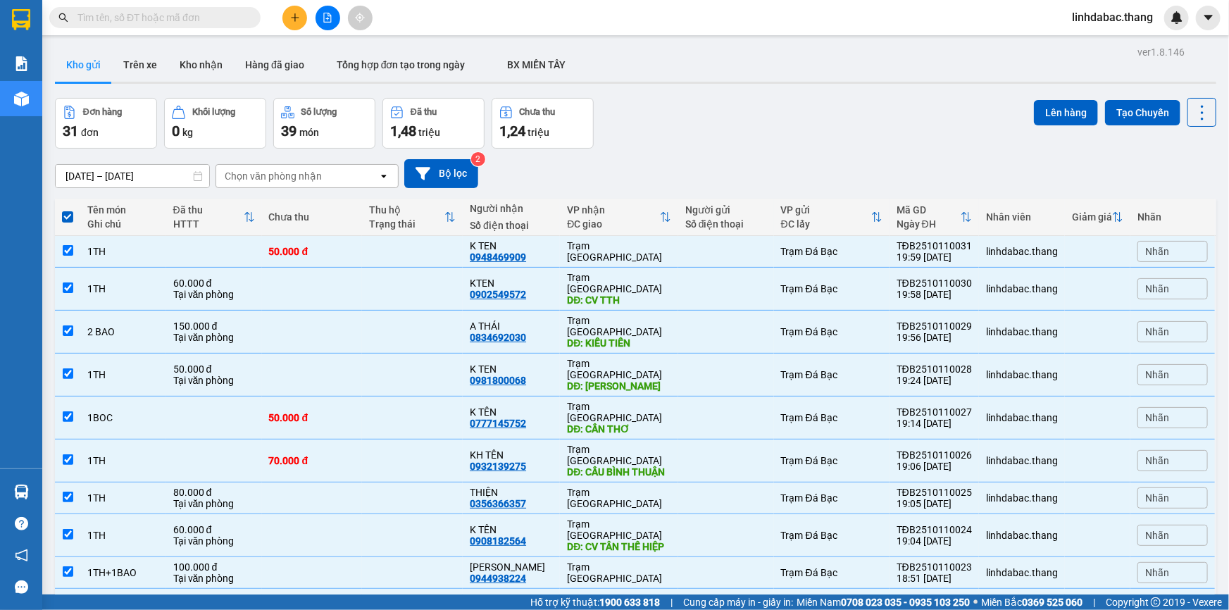
click at [458, 132] on div "1,48 triệu" at bounding box center [433, 131] width 87 height 20
click at [1046, 104] on button "Lên hàng" at bounding box center [1066, 112] width 64 height 25
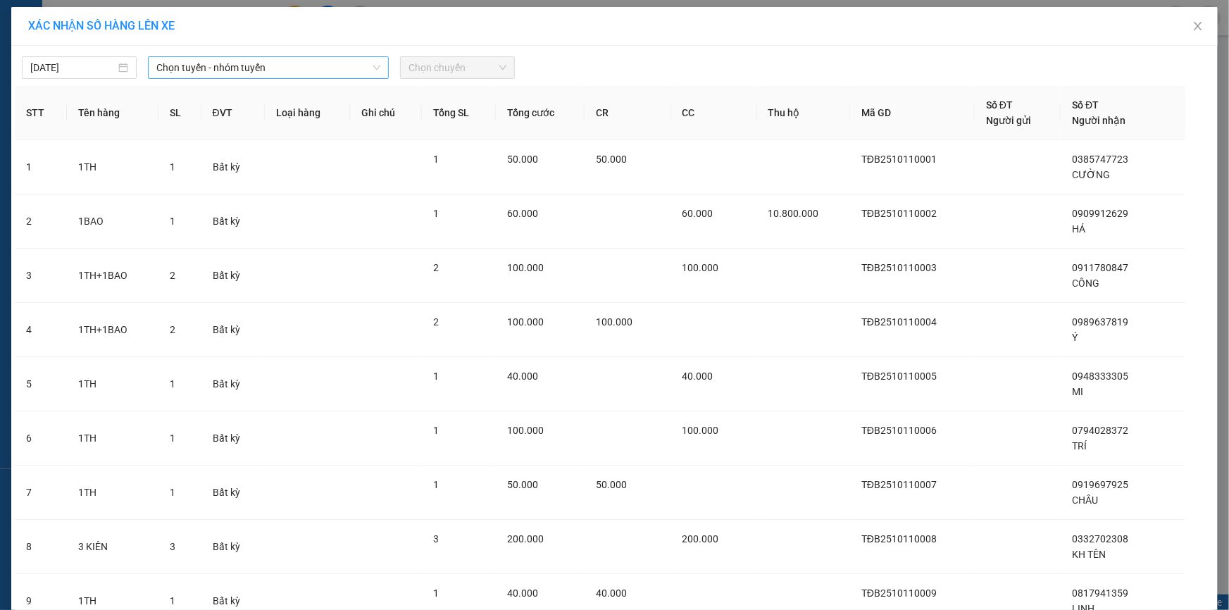
click at [174, 73] on span "Chọn tuyến - nhóm tuyến" at bounding box center [268, 67] width 224 height 21
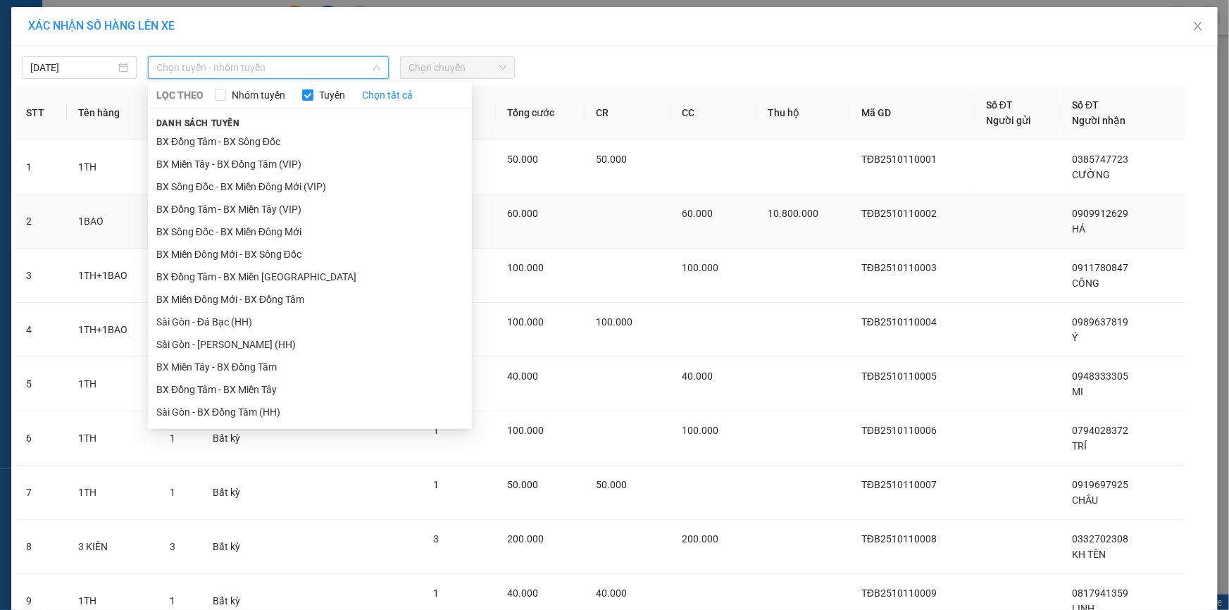
click at [192, 235] on li "BX Sông Đốc - BX Miền Đông Mới" at bounding box center [310, 232] width 324 height 23
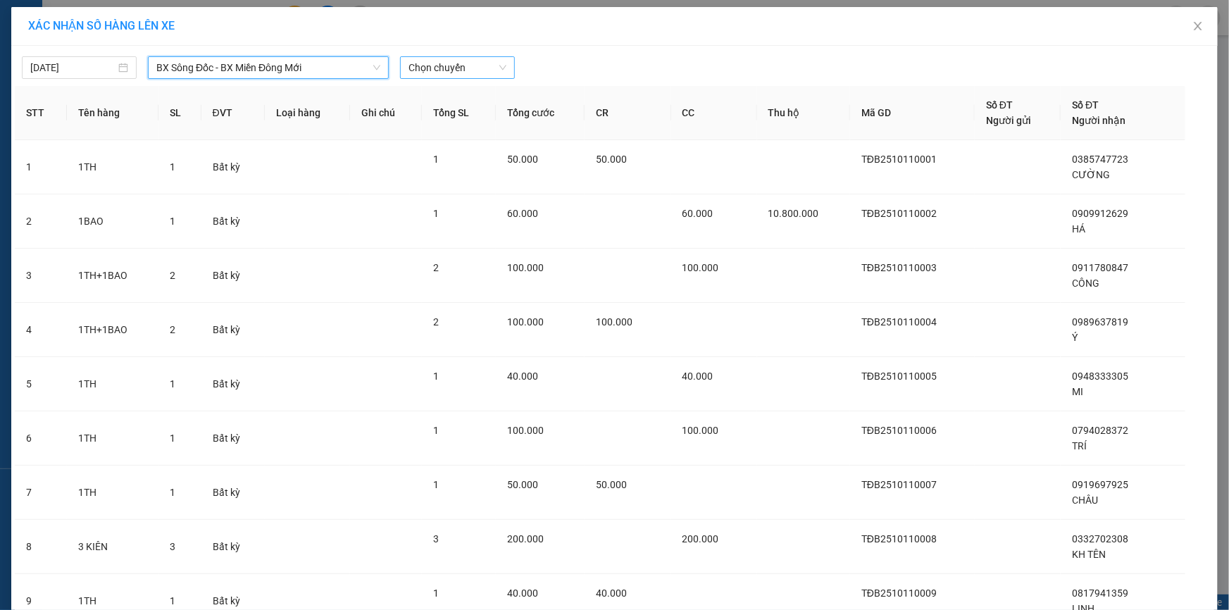
click at [435, 73] on span "Chọn chuyến" at bounding box center [458, 67] width 98 height 21
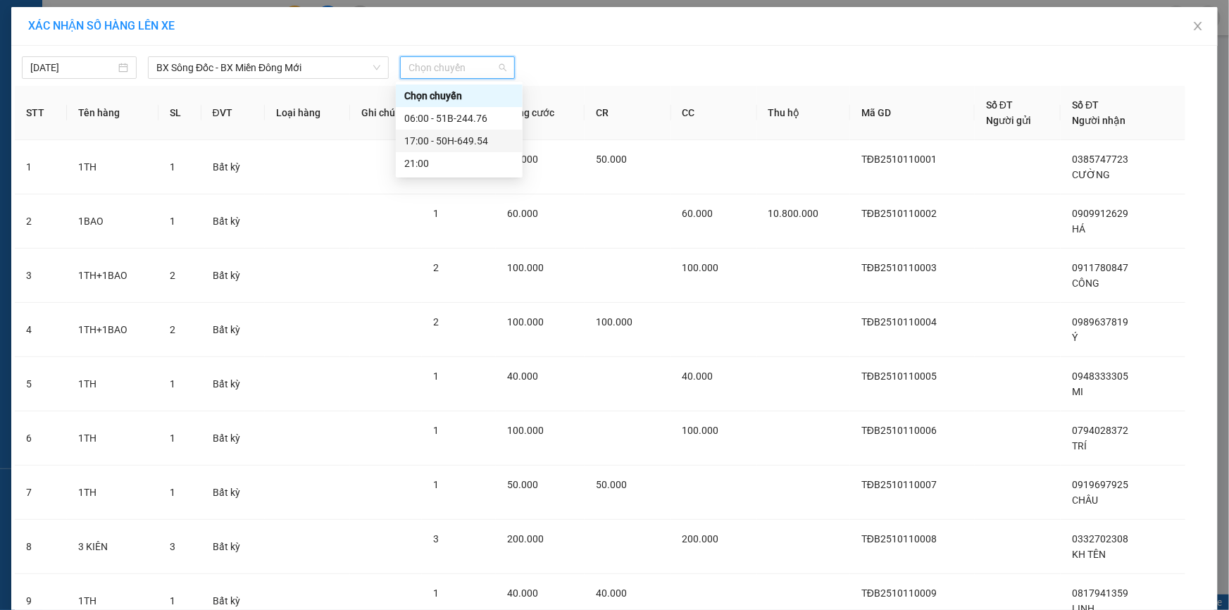
click at [426, 143] on div "17:00 - 50H-649.54" at bounding box center [459, 141] width 110 height 16
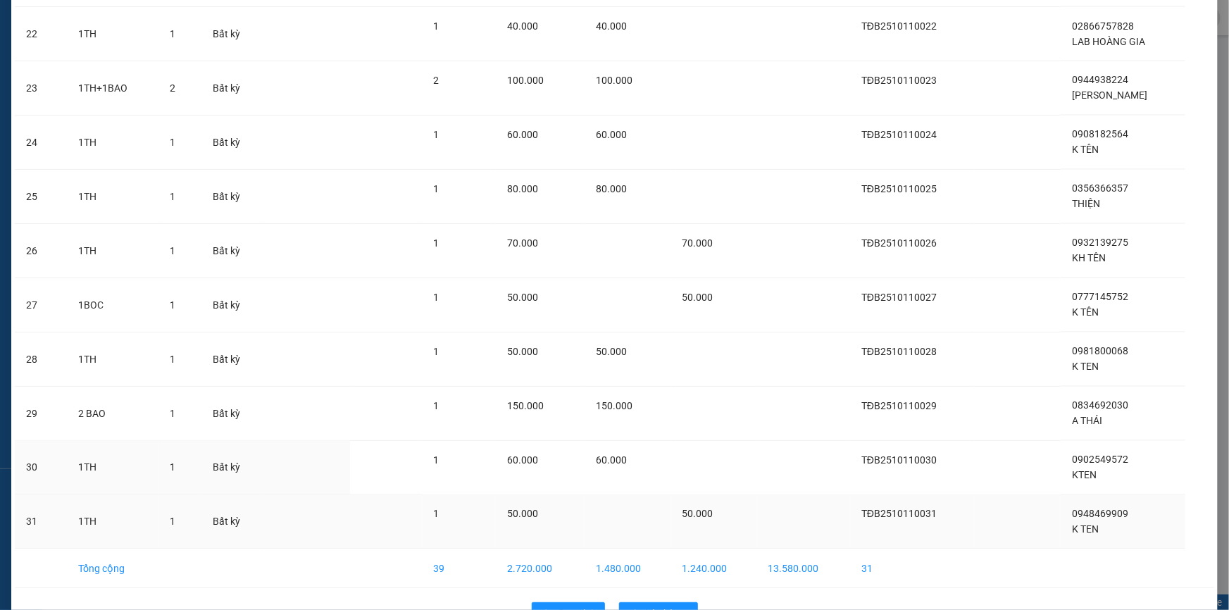
scroll to position [1320, 0]
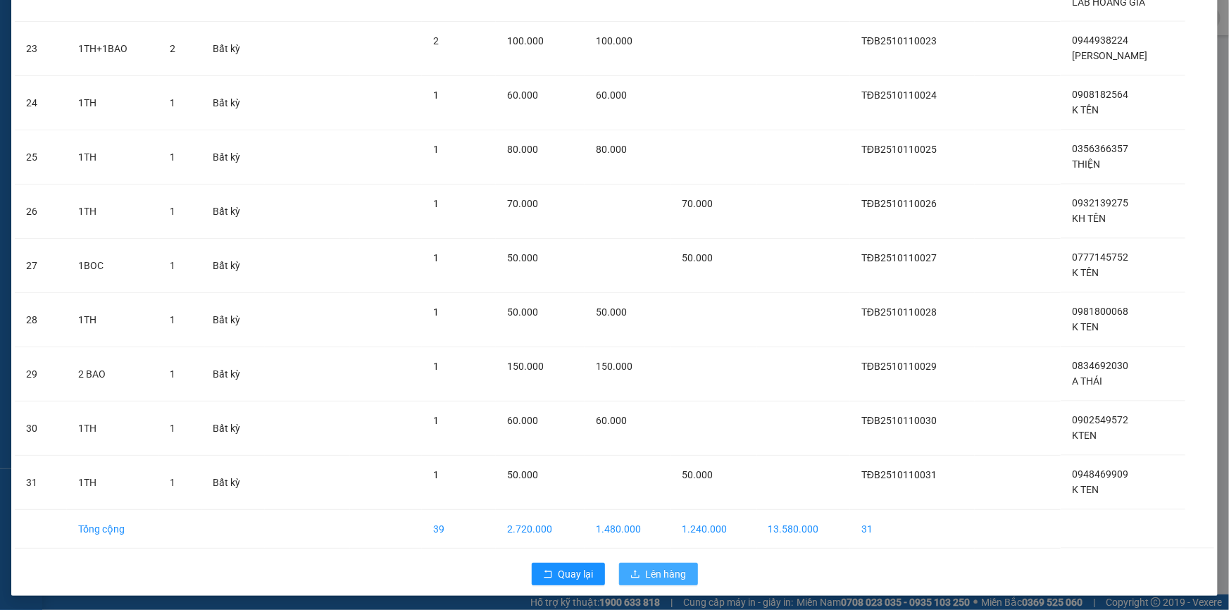
click at [658, 566] on span "Lên hàng" at bounding box center [666, 574] width 41 height 16
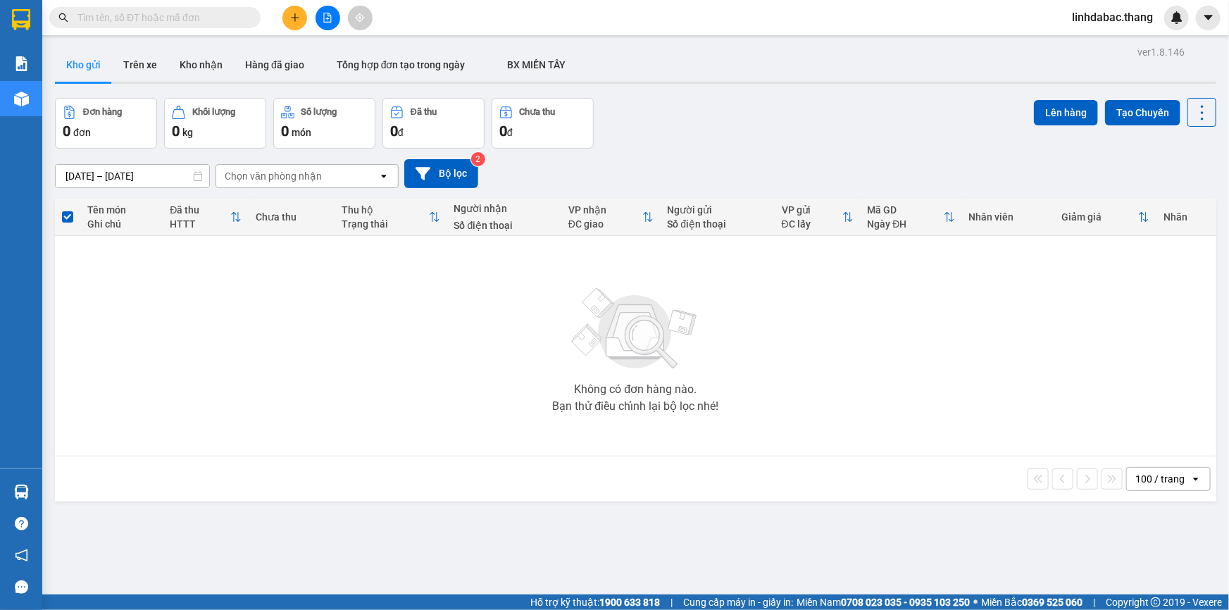
click at [671, 504] on div "ver 1.8.146 Kho gửi Trên xe Kho nhận Hàng đã giao Tổng hợp đơn tạo trong ngày B…" at bounding box center [635, 347] width 1173 height 610
click at [297, 11] on button at bounding box center [295, 18] width 25 height 25
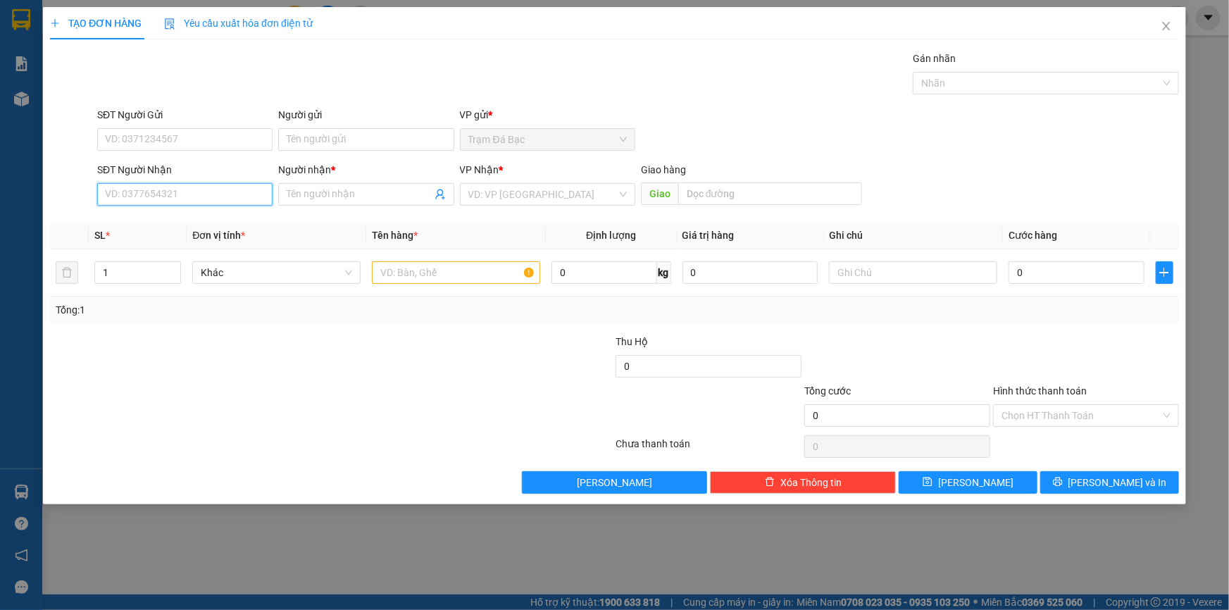
click at [168, 195] on input "SĐT Người Nhận" at bounding box center [184, 194] width 175 height 23
type input "0828"
